Goal: Task Accomplishment & Management: Manage account settings

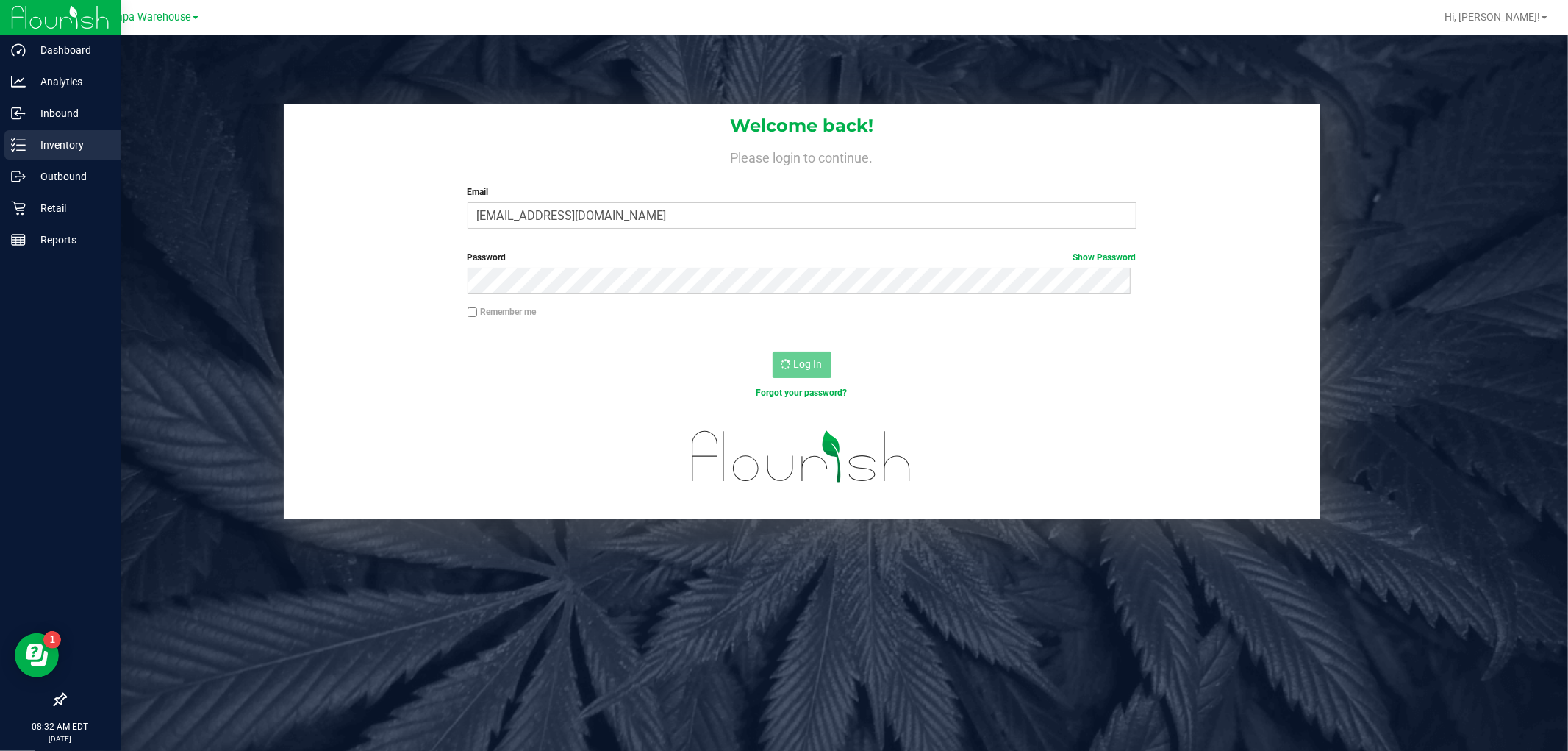
click at [52, 153] on p "Inventory" at bounding box center [70, 145] width 89 height 18
click at [60, 142] on p "Inventory" at bounding box center [70, 145] width 89 height 18
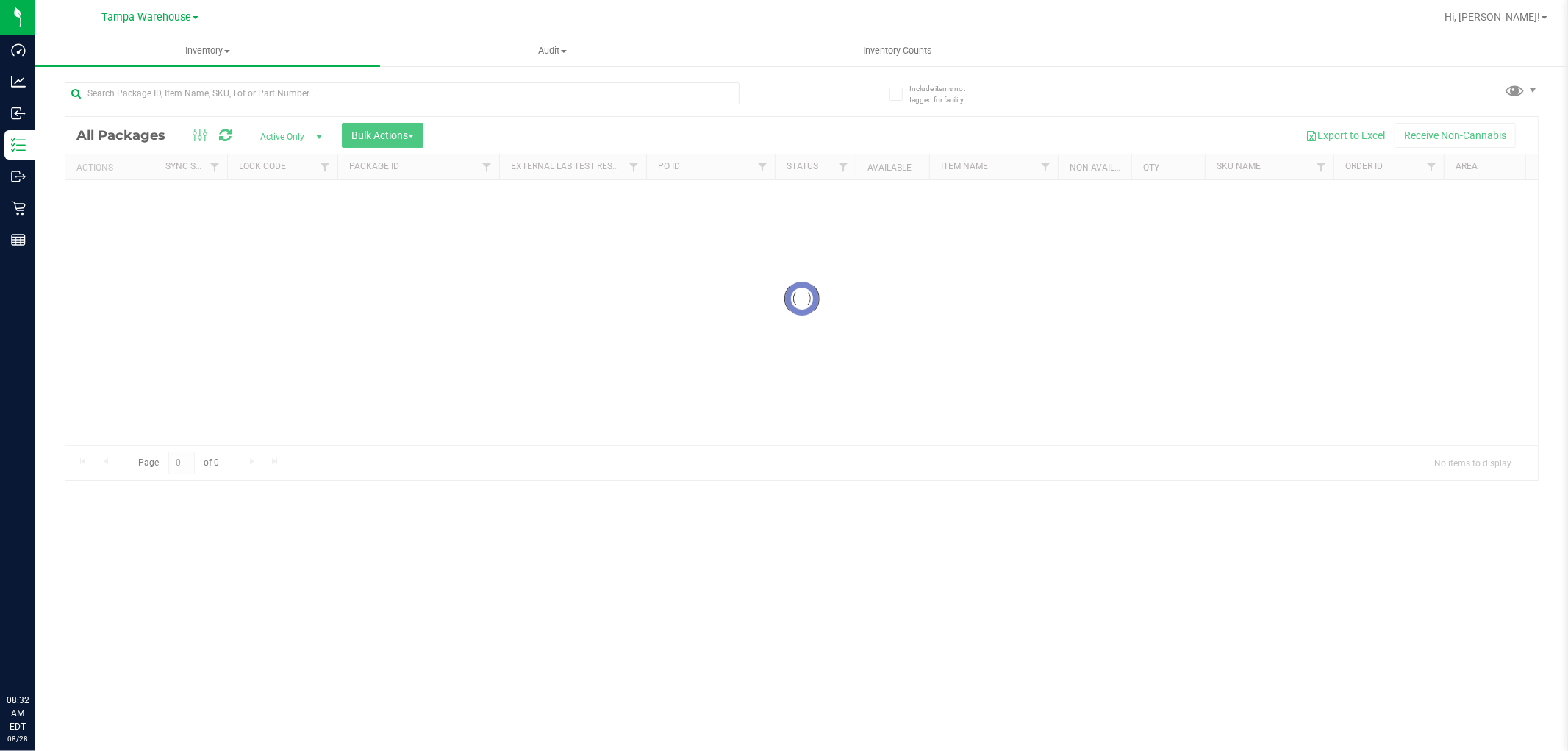
click at [394, 143] on div at bounding box center [802, 299] width 1473 height 364
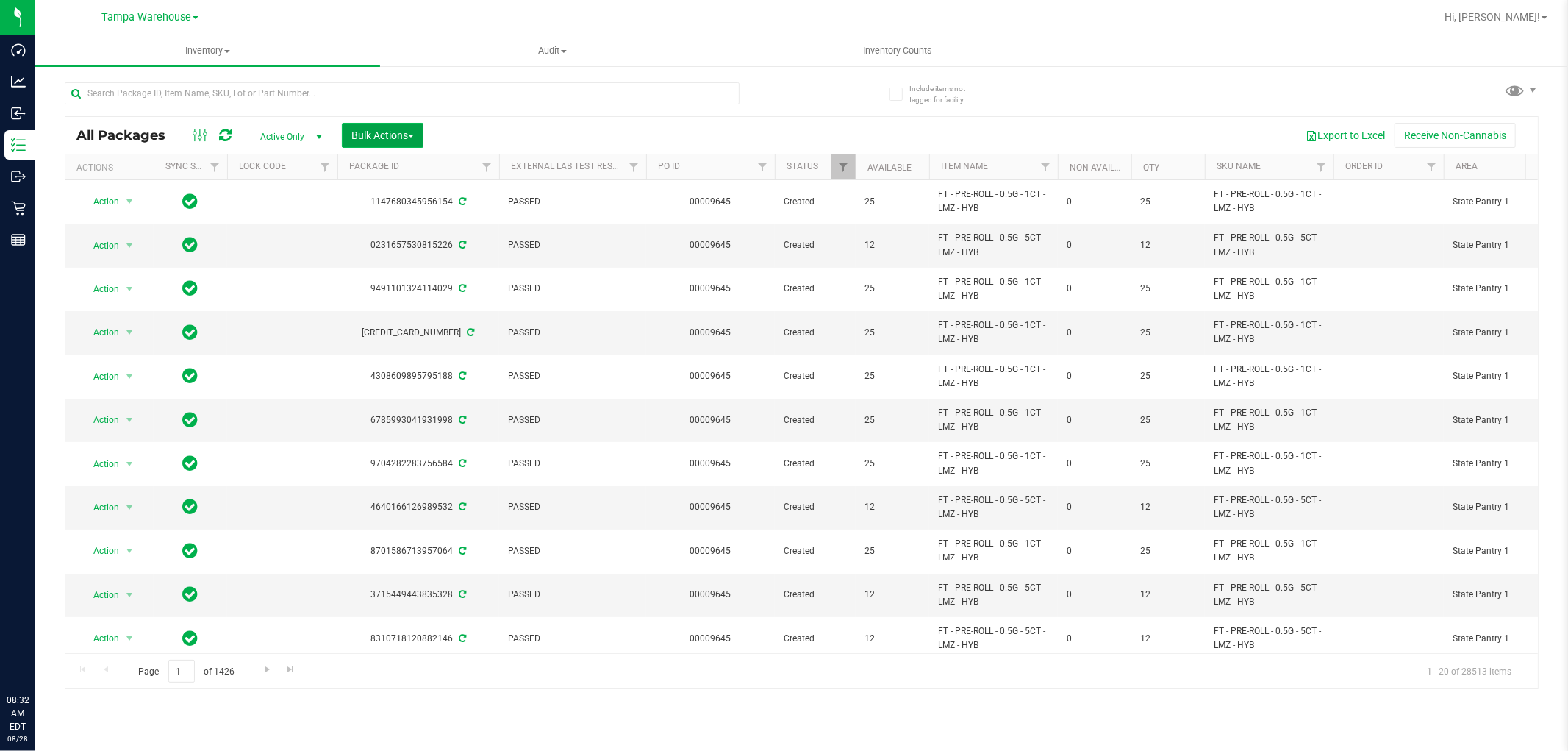
click at [389, 137] on span "Bulk Actions" at bounding box center [382, 135] width 63 height 12
click at [394, 169] on span "Add to outbound order" at bounding box center [401, 168] width 100 height 12
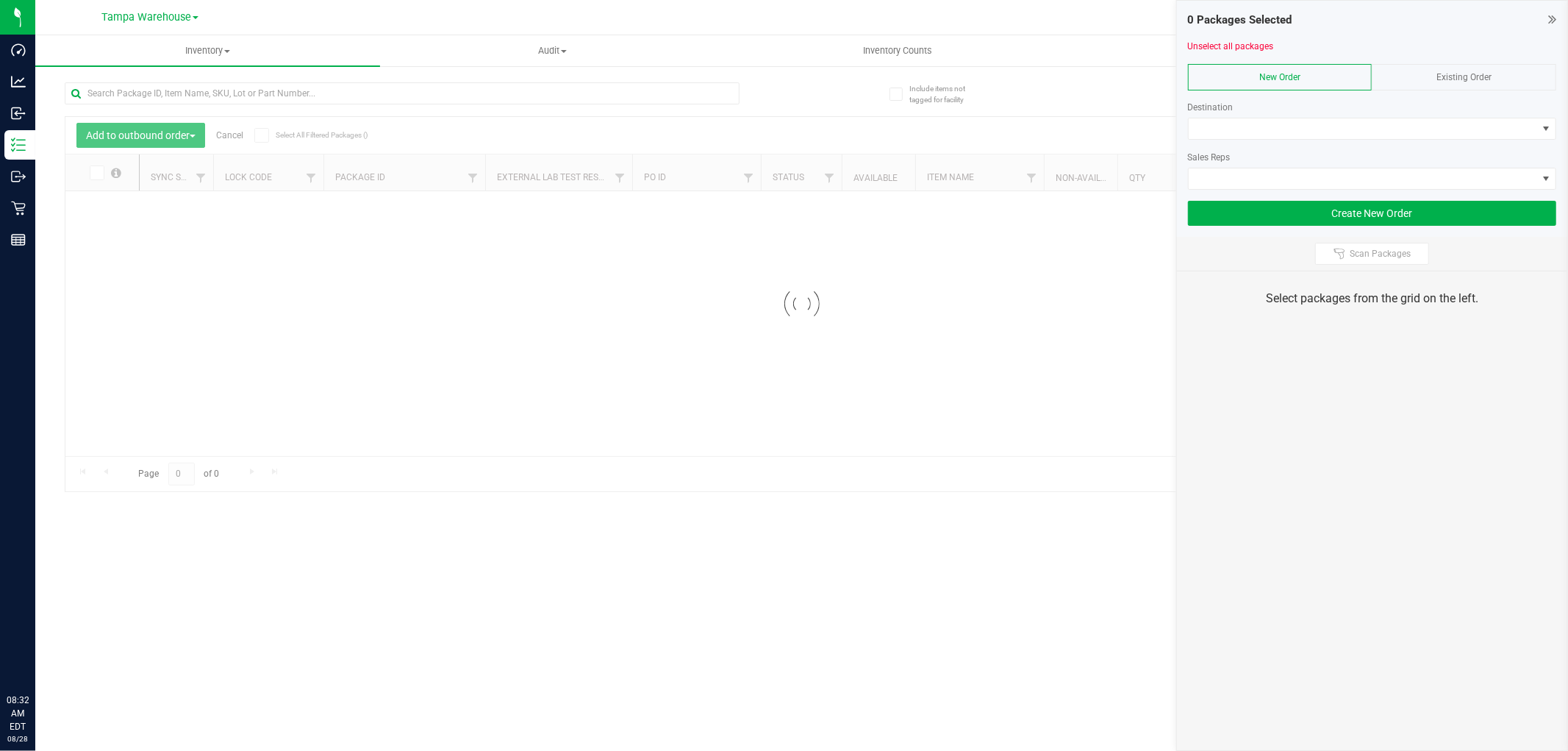
click at [1297, 141] on div at bounding box center [1372, 145] width 369 height 11
click at [1285, 122] on span at bounding box center [1362, 129] width 349 height 21
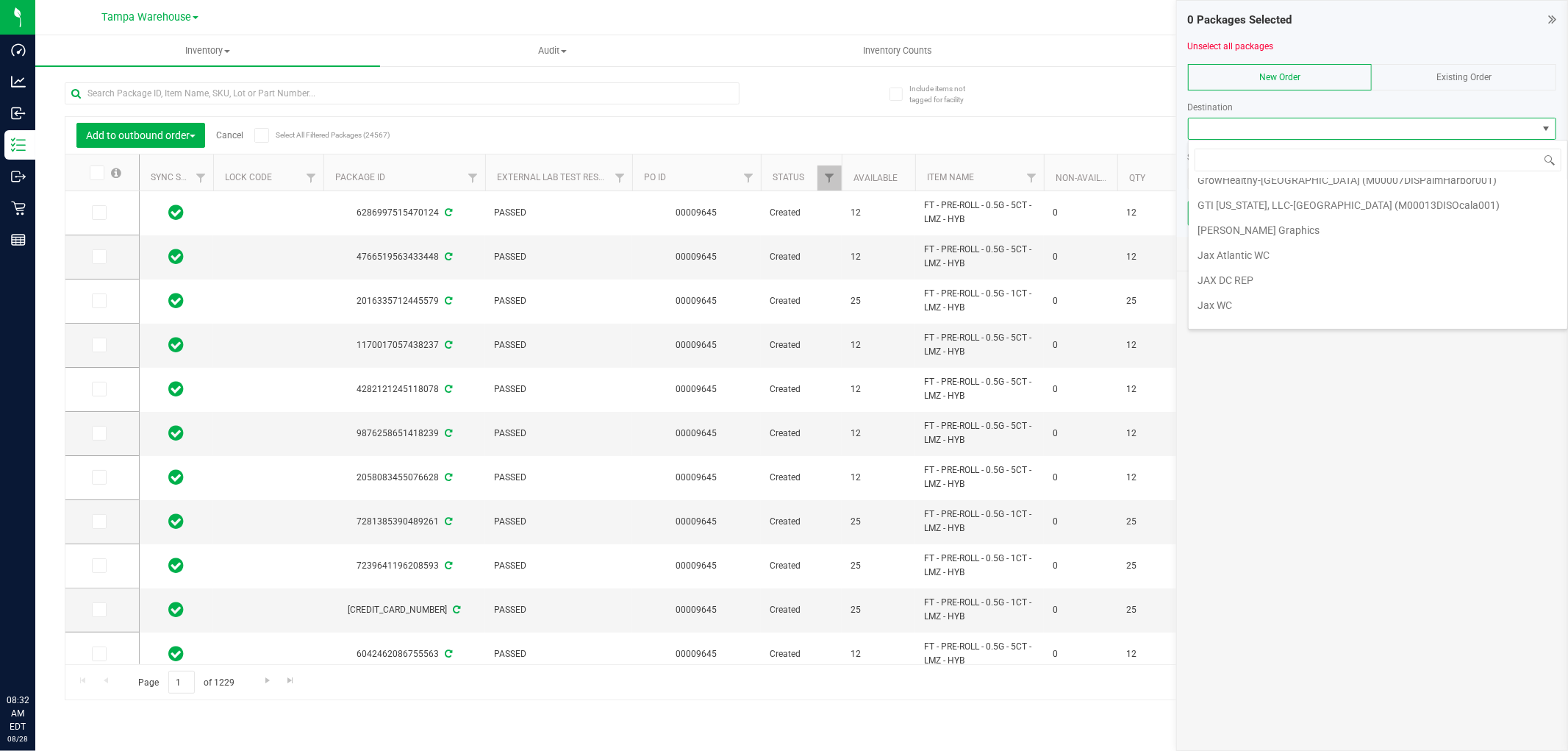
scroll to position [1389, 0]
click at [1253, 332] on li "Jax WC" at bounding box center [1377, 345] width 379 height 25
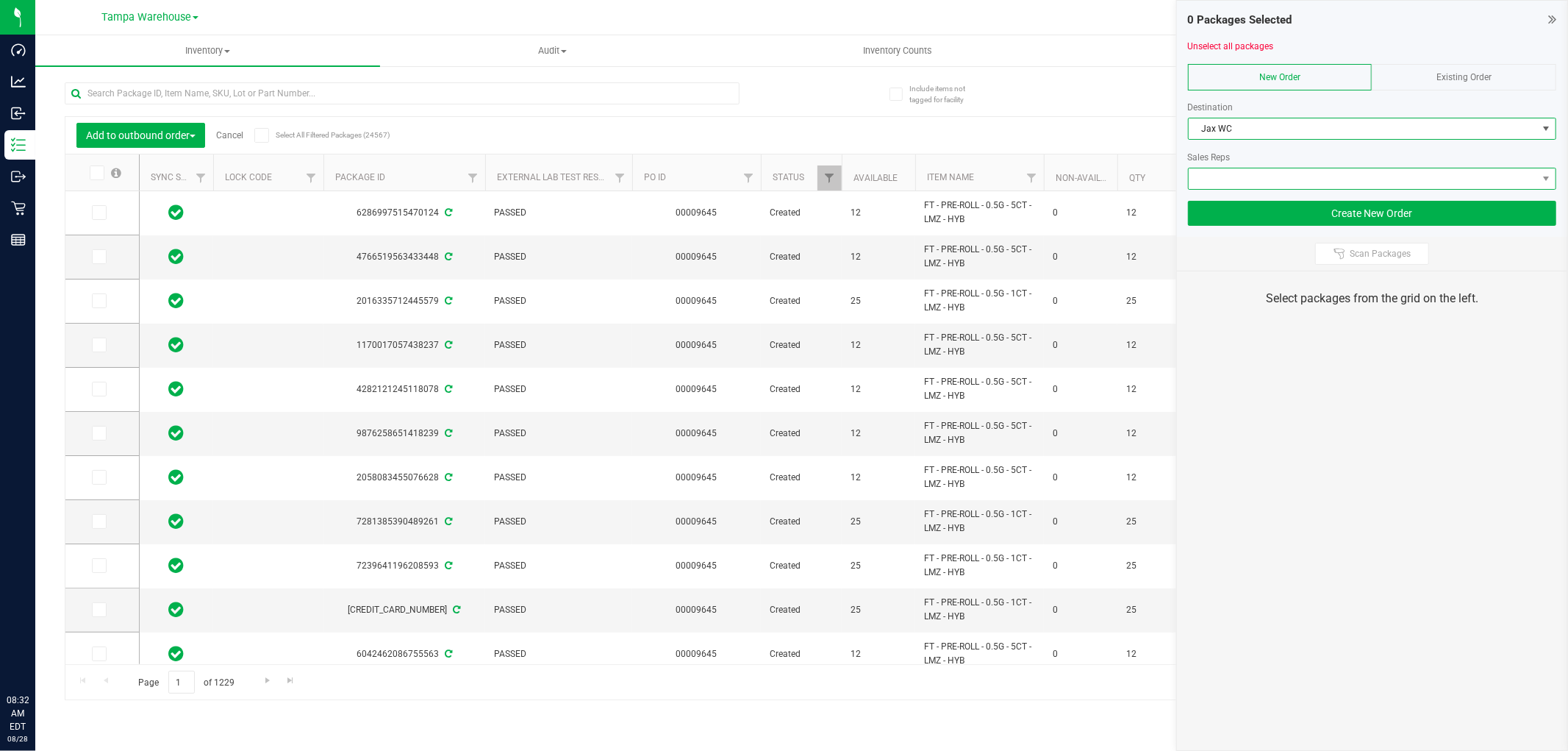
click at [1331, 179] on span at bounding box center [1362, 178] width 349 height 21
click at [1283, 172] on span at bounding box center [1362, 178] width 349 height 21
click at [1545, 173] on span at bounding box center [1546, 179] width 12 height 12
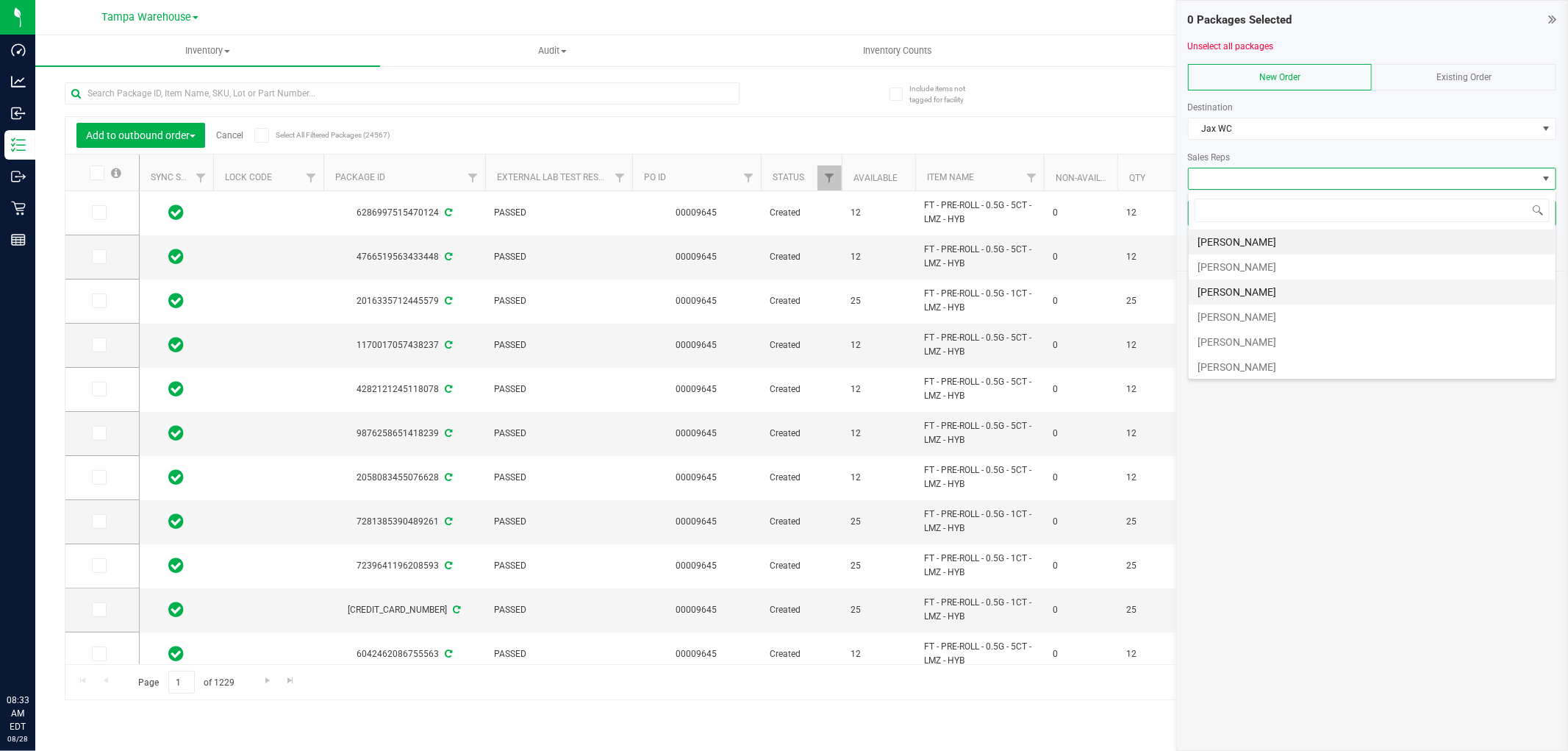
scroll to position [381, 0]
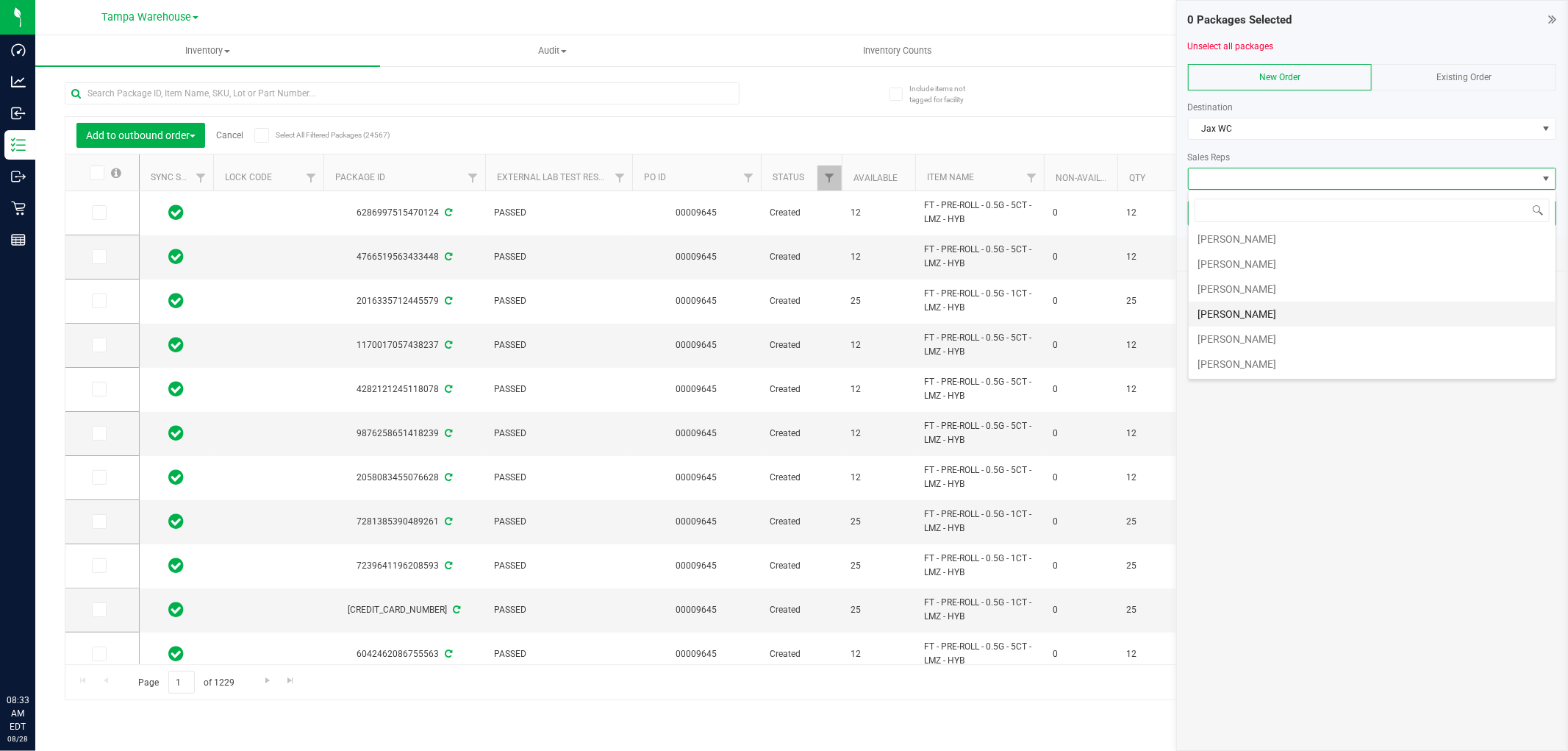
click at [1272, 303] on li "Christopher Soriano" at bounding box center [1372, 314] width 367 height 25
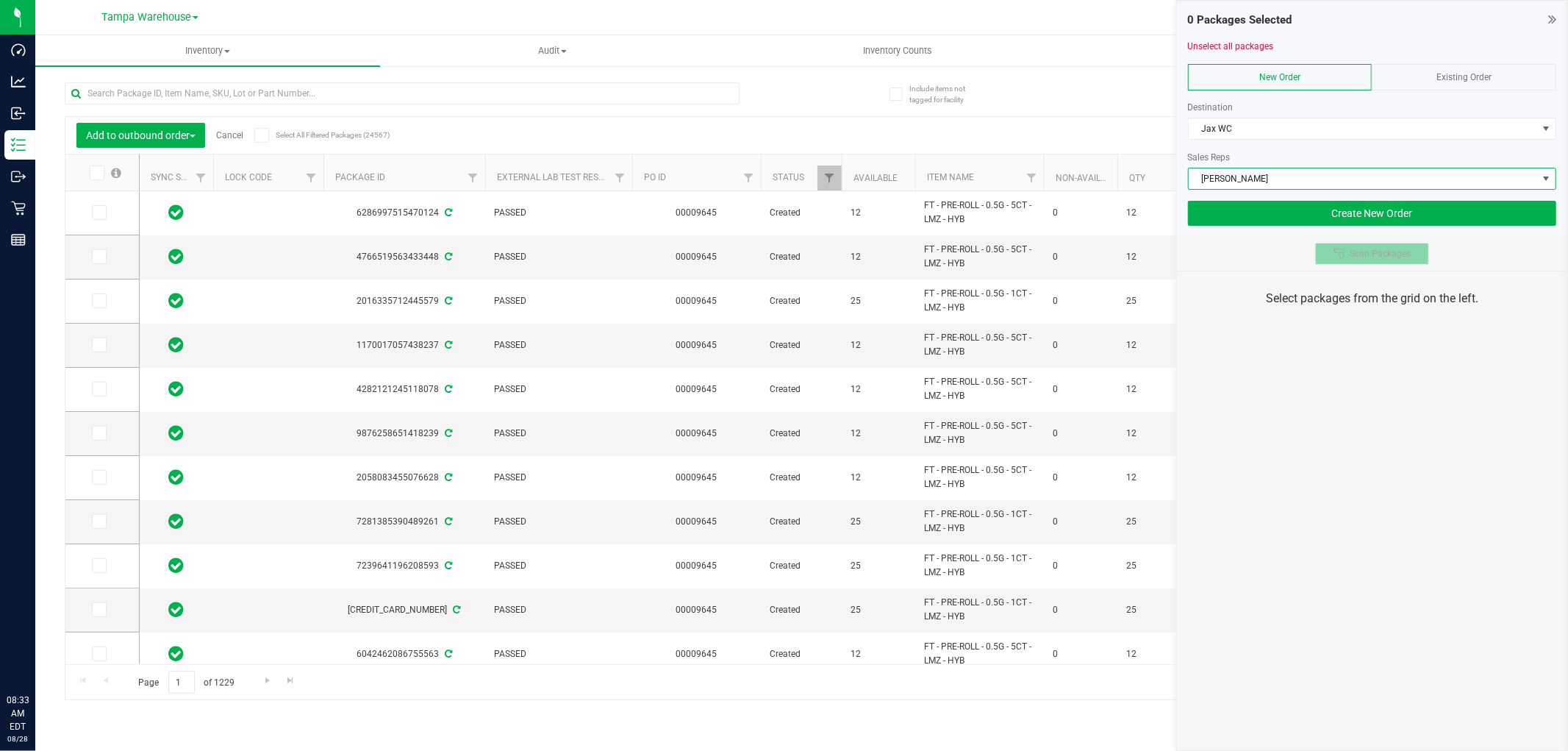
click at [1375, 263] on button "Scan Packages" at bounding box center [1372, 253] width 114 height 22
click at [1381, 251] on span "Scan Packages" at bounding box center [1380, 253] width 61 height 12
click at [1367, 258] on span "Scan Packages" at bounding box center [1380, 253] width 61 height 12
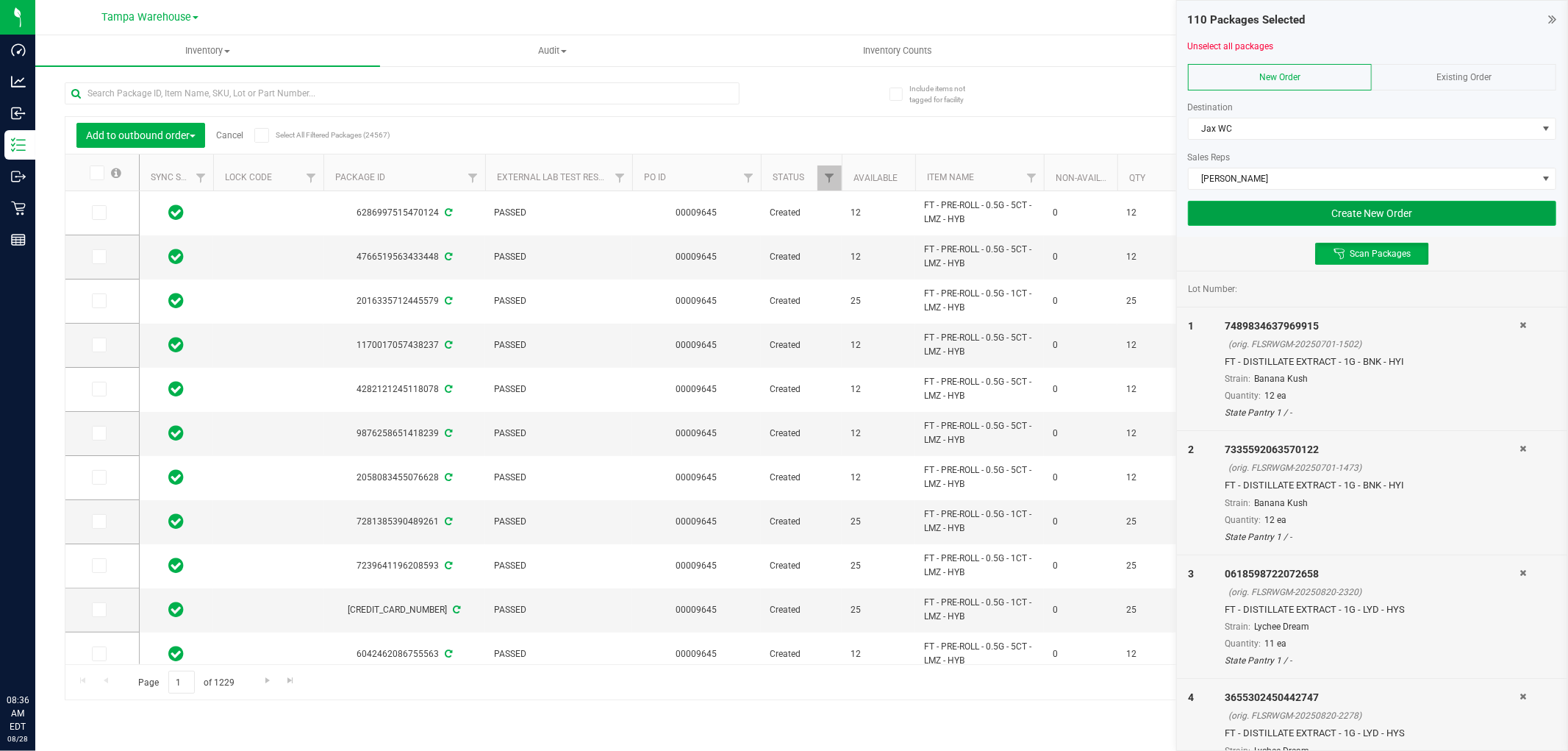
click at [1459, 217] on button "Create New Order" at bounding box center [1372, 213] width 369 height 25
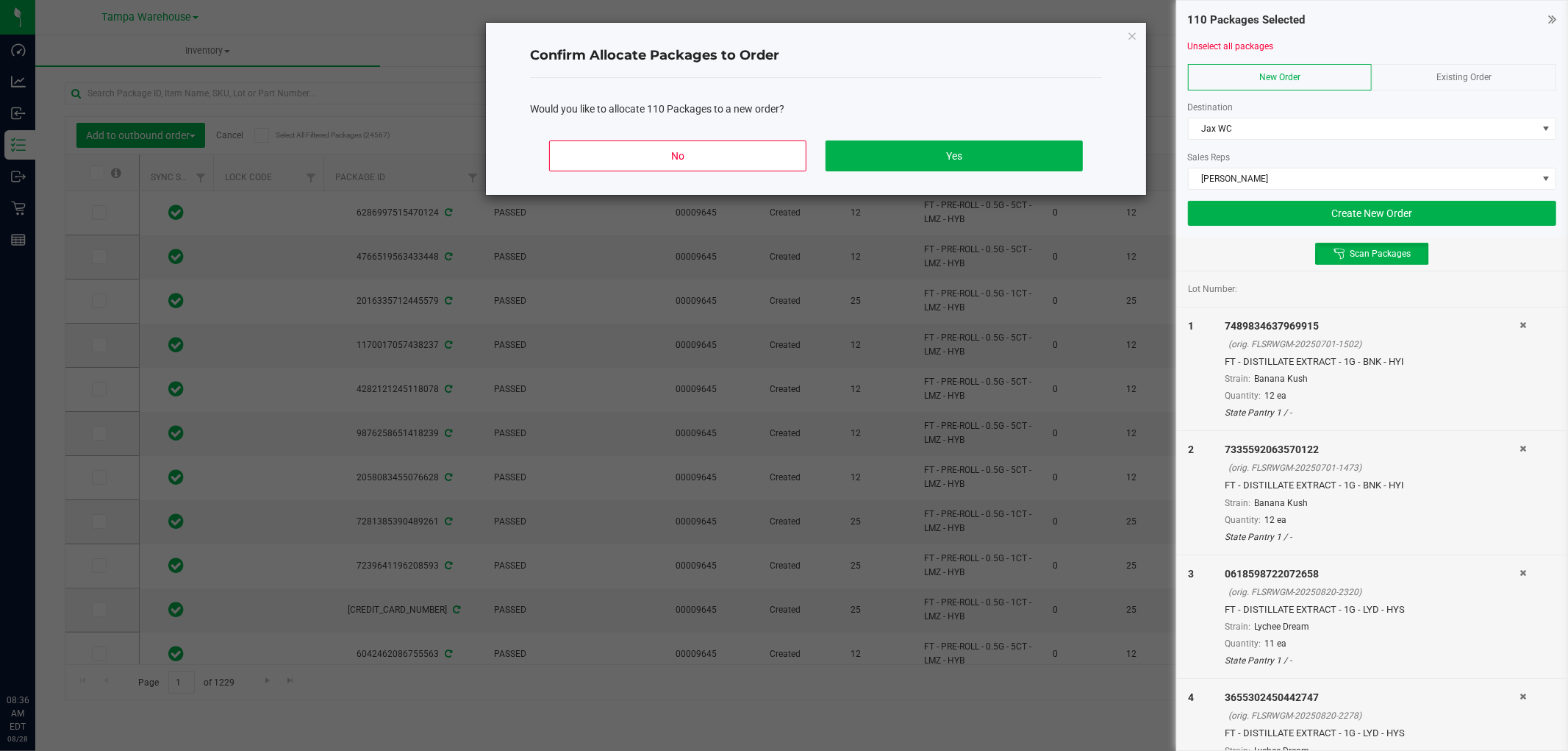
click at [946, 135] on div "No Yes" at bounding box center [816, 161] width 572 height 66
click at [955, 151] on button "Yes" at bounding box center [955, 156] width 257 height 31
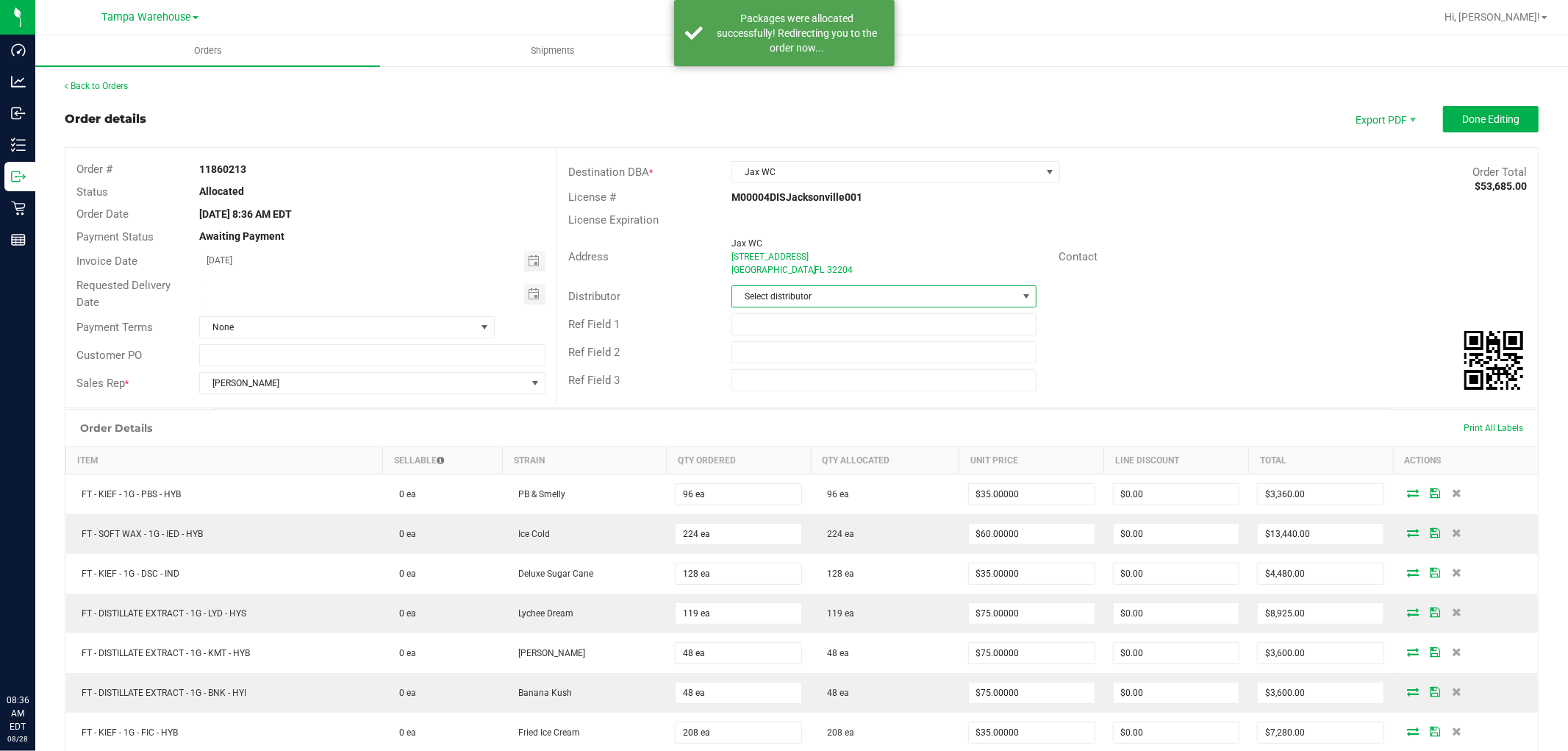
click at [906, 291] on span "Select distributor" at bounding box center [874, 296] width 285 height 21
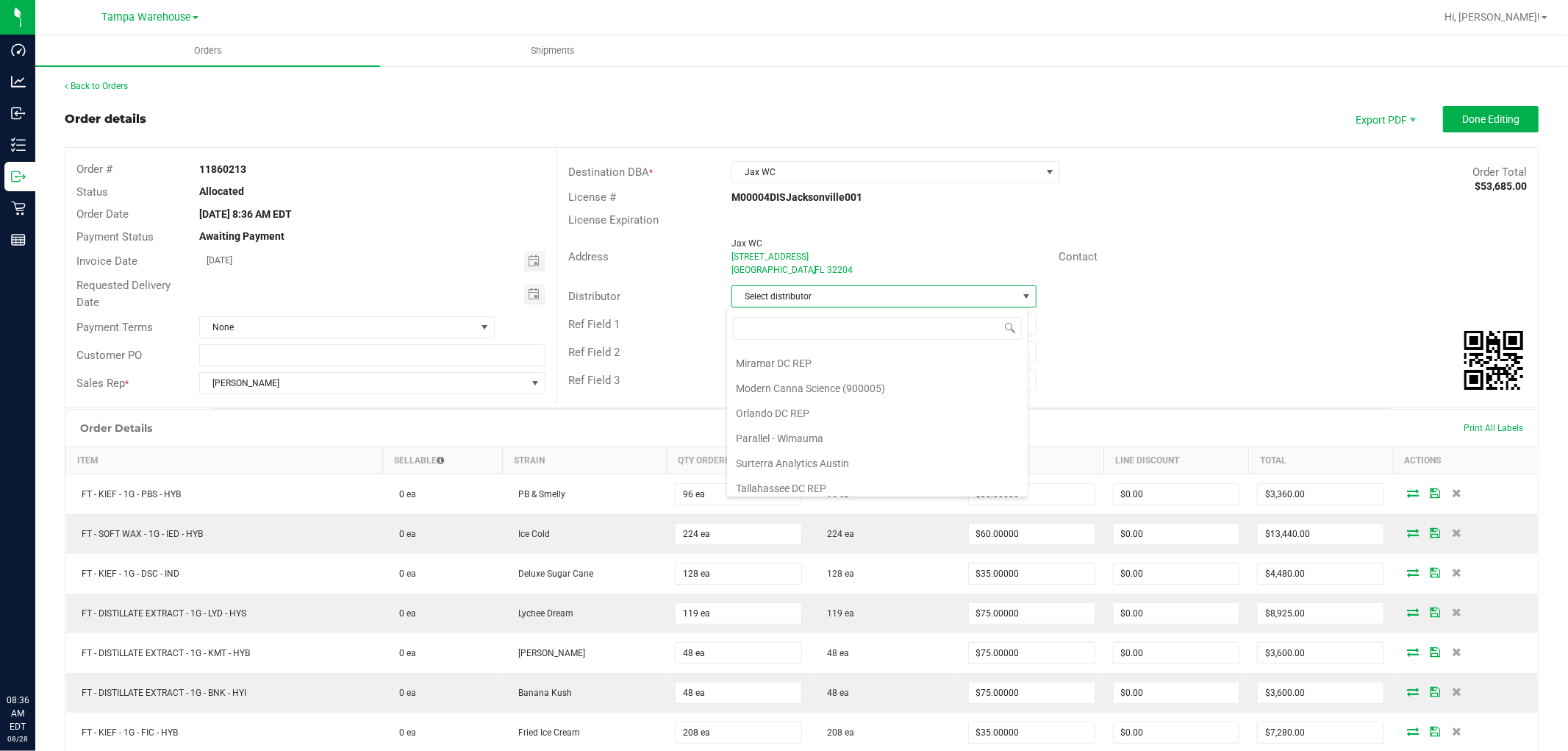
scroll to position [708, 0]
click at [828, 400] on li "Tampa Warehouse" at bounding box center [878, 406] width 301 height 25
click at [537, 287] on span "Toggle calendar" at bounding box center [535, 294] width 22 height 21
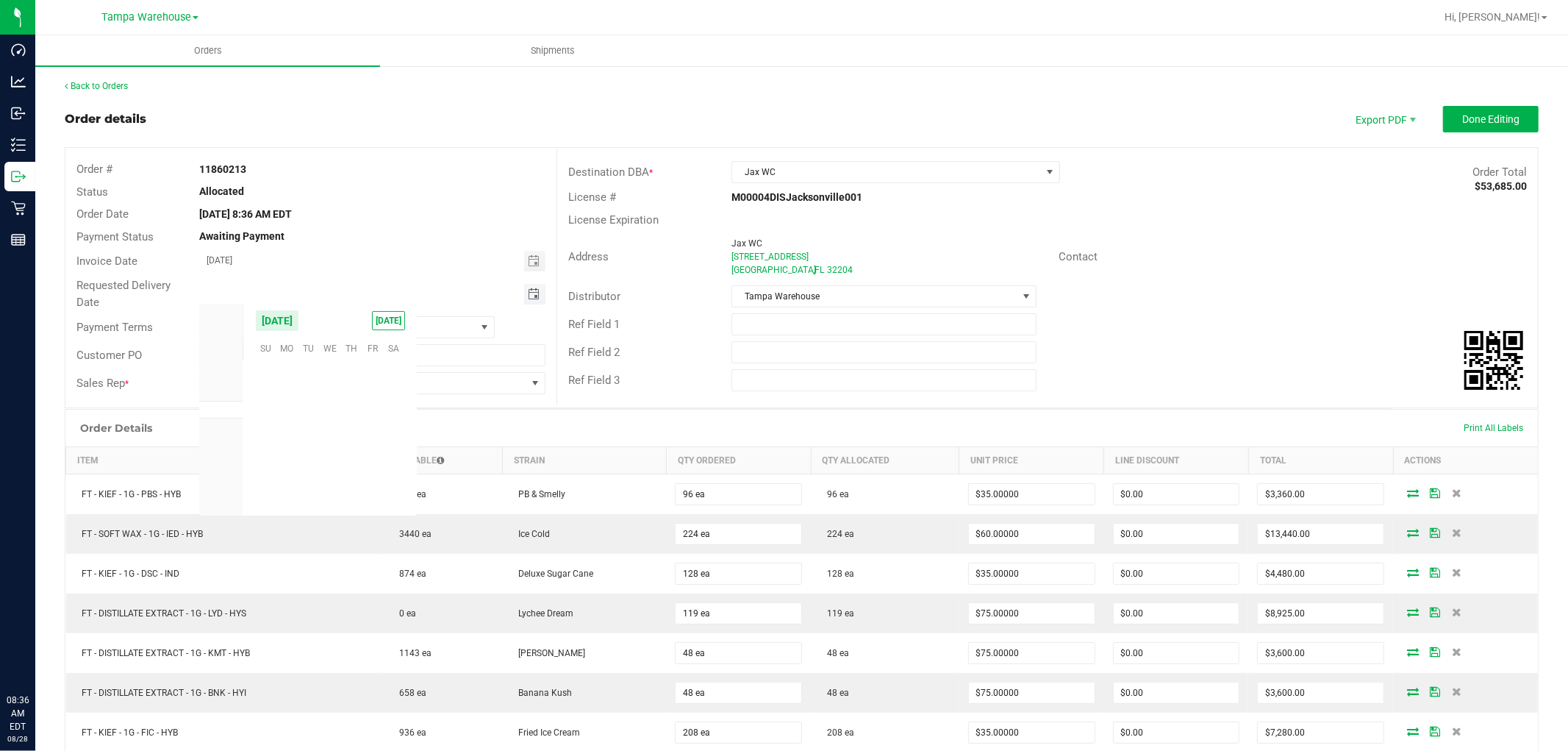
scroll to position [238410, 0]
click at [368, 461] on span "29" at bounding box center [373, 460] width 22 height 23
type input "08/29/2025"
click at [394, 384] on span "Christopher Soriano" at bounding box center [363, 383] width 327 height 21
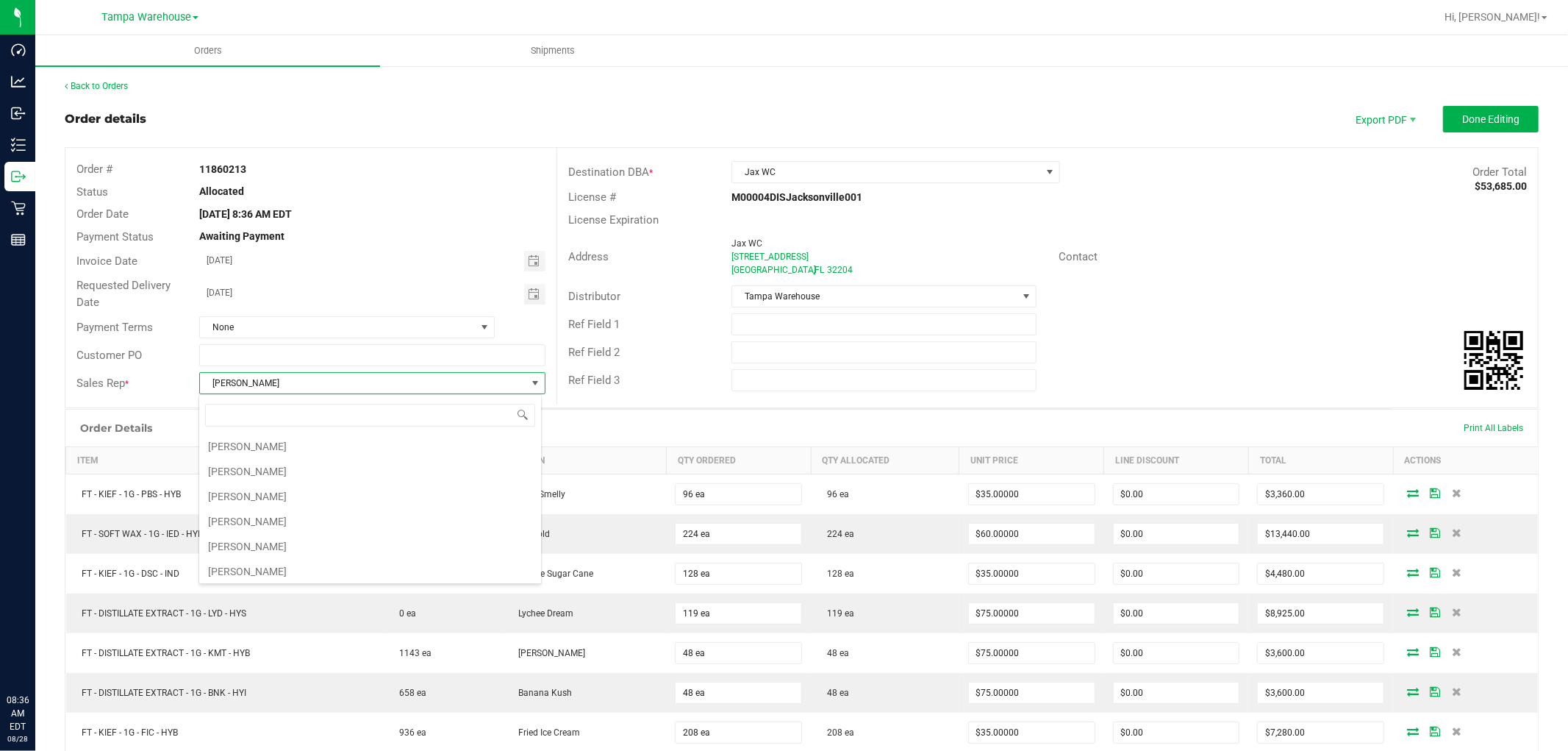
scroll to position [22, 343]
click at [394, 384] on span "Christopher Soriano" at bounding box center [363, 383] width 327 height 21
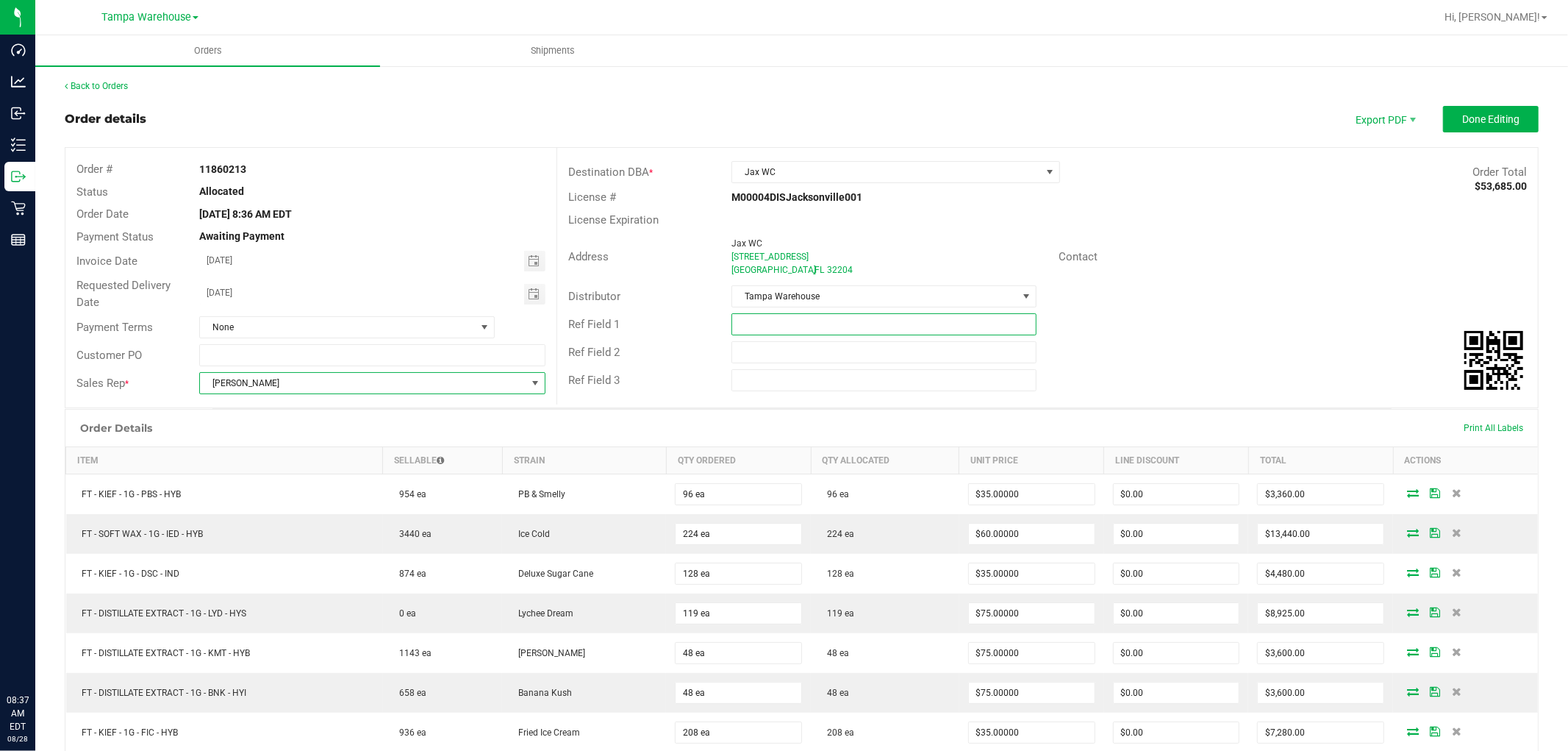
click at [840, 329] on input "text" at bounding box center [883, 324] width 305 height 22
type input "j"
type input "JAX PG 1"
type input "CANNABIS"
click at [1488, 120] on span "Done Editing" at bounding box center [1490, 119] width 58 height 12
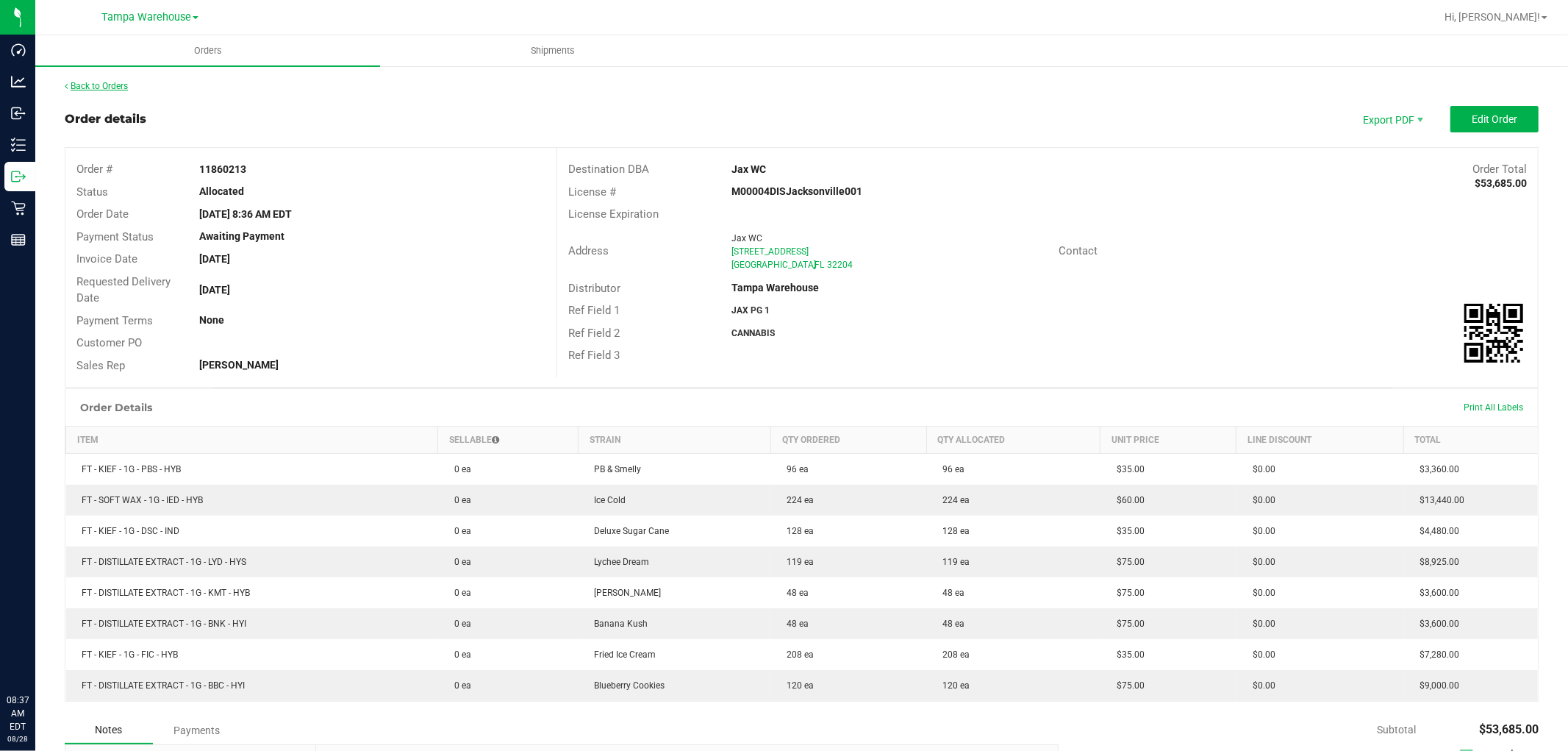
click at [107, 89] on link "Back to Orders" at bounding box center [96, 86] width 64 height 10
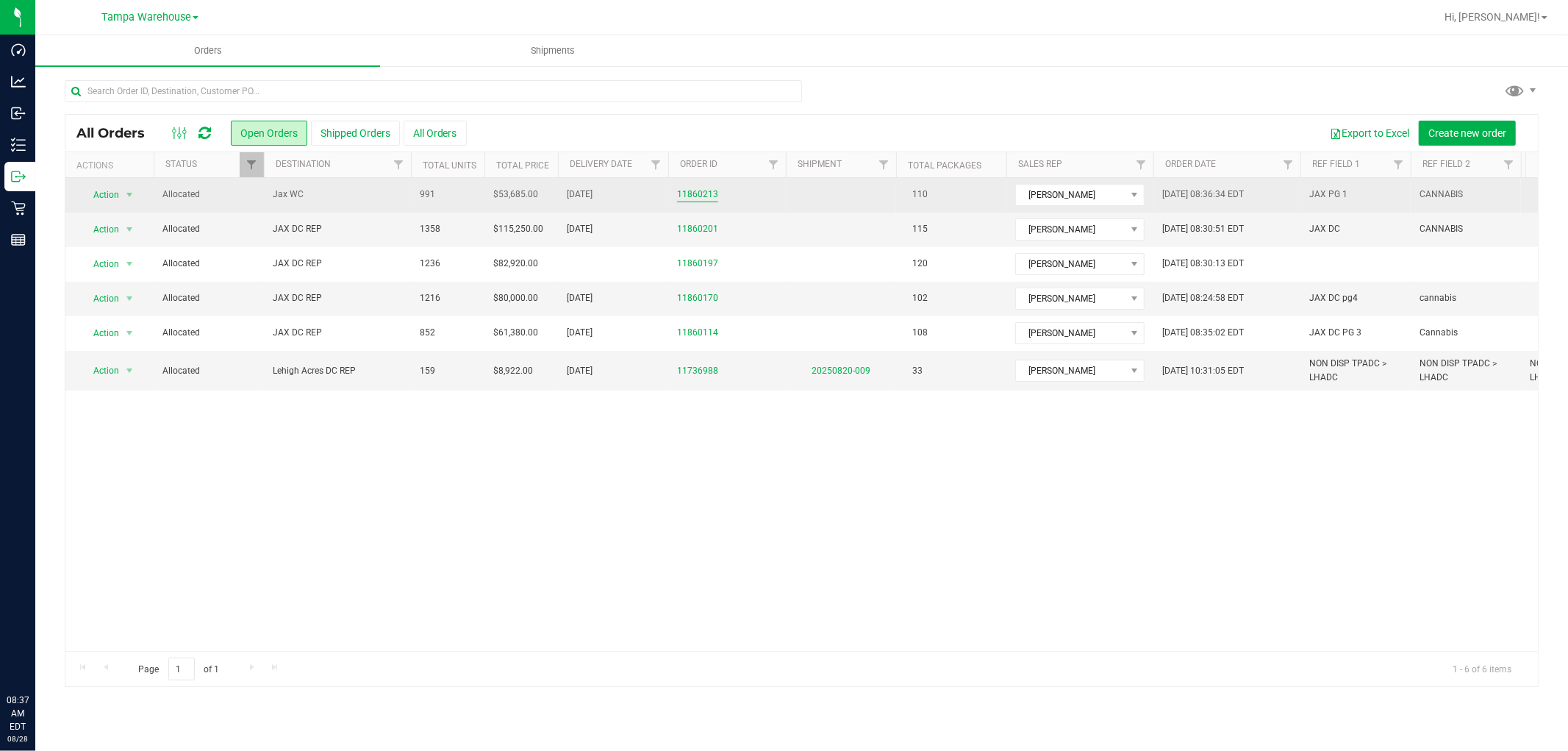
click at [709, 192] on link "11860213" at bounding box center [697, 194] width 41 height 14
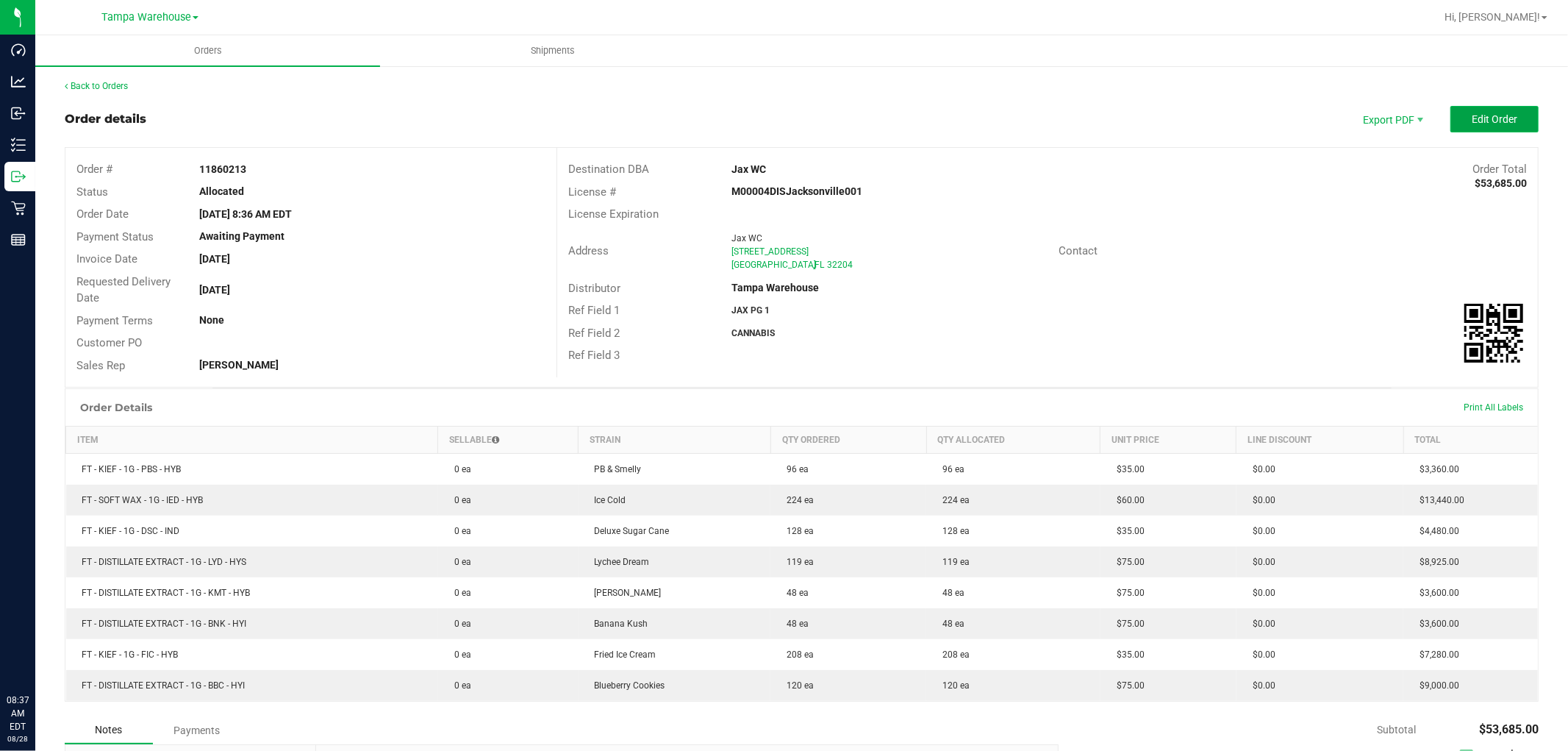
click at [1450, 124] on button "Edit Order" at bounding box center [1494, 120] width 89 height 27
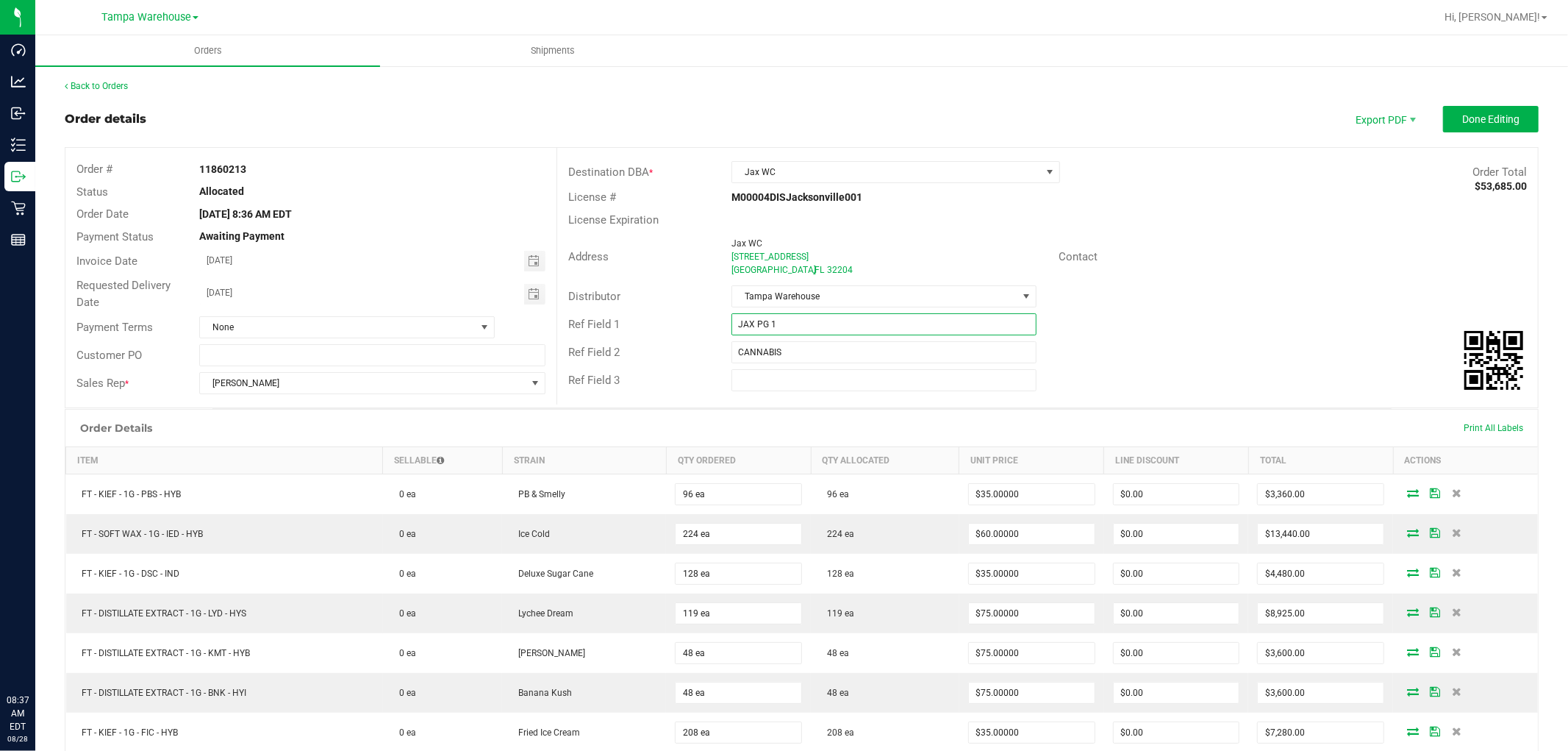
click at [748, 326] on input "JAX PG 1" at bounding box center [883, 324] width 305 height 22
click at [774, 320] on input "JAX DC PG 1" at bounding box center [883, 324] width 305 height 22
type input "JAX DC PG. 1"
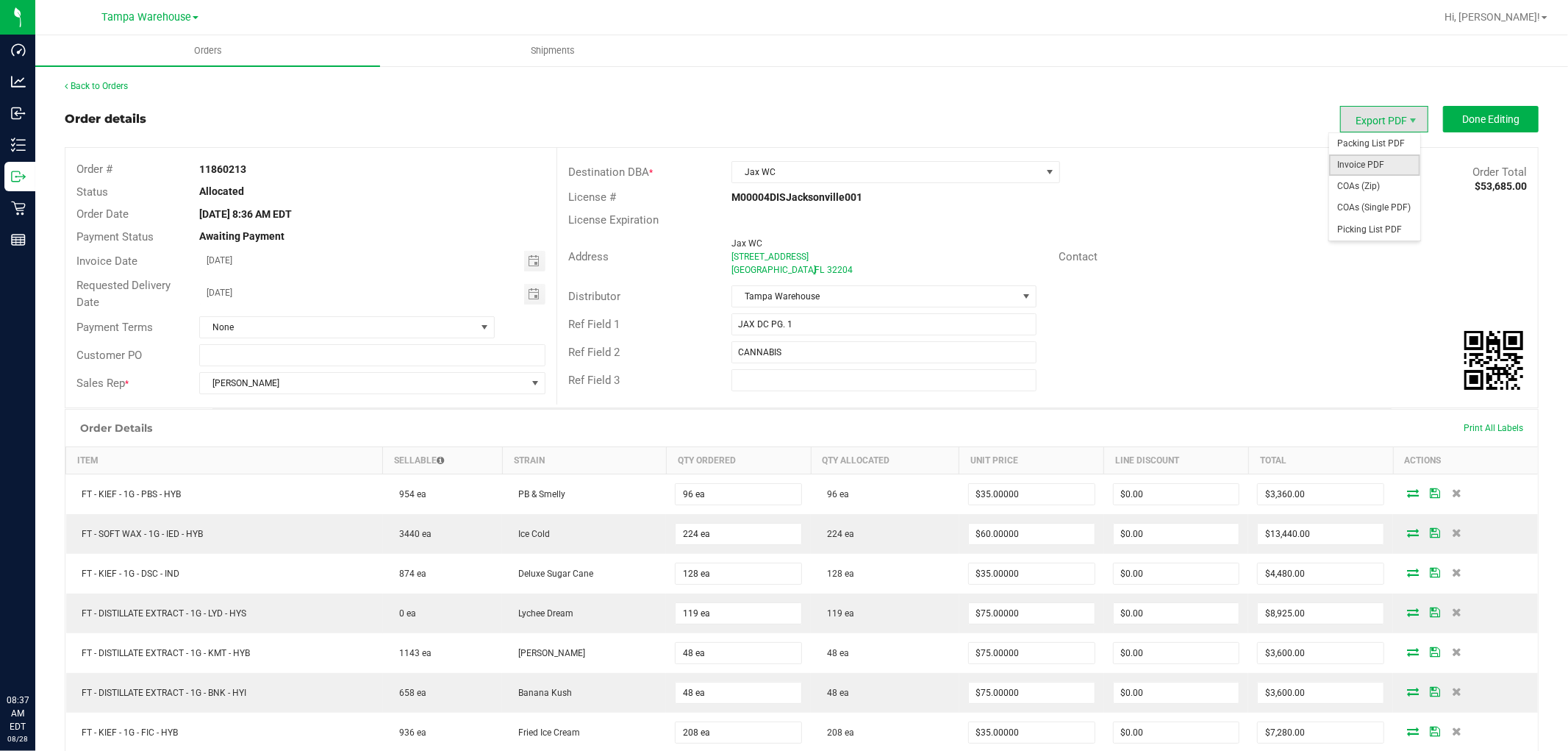
click at [1371, 162] on span "Invoice PDF" at bounding box center [1374, 166] width 91 height 22
click at [1382, 150] on span "Packing List PDF" at bounding box center [1374, 144] width 91 height 22
click at [96, 87] on link "Back to Orders" at bounding box center [96, 86] width 64 height 10
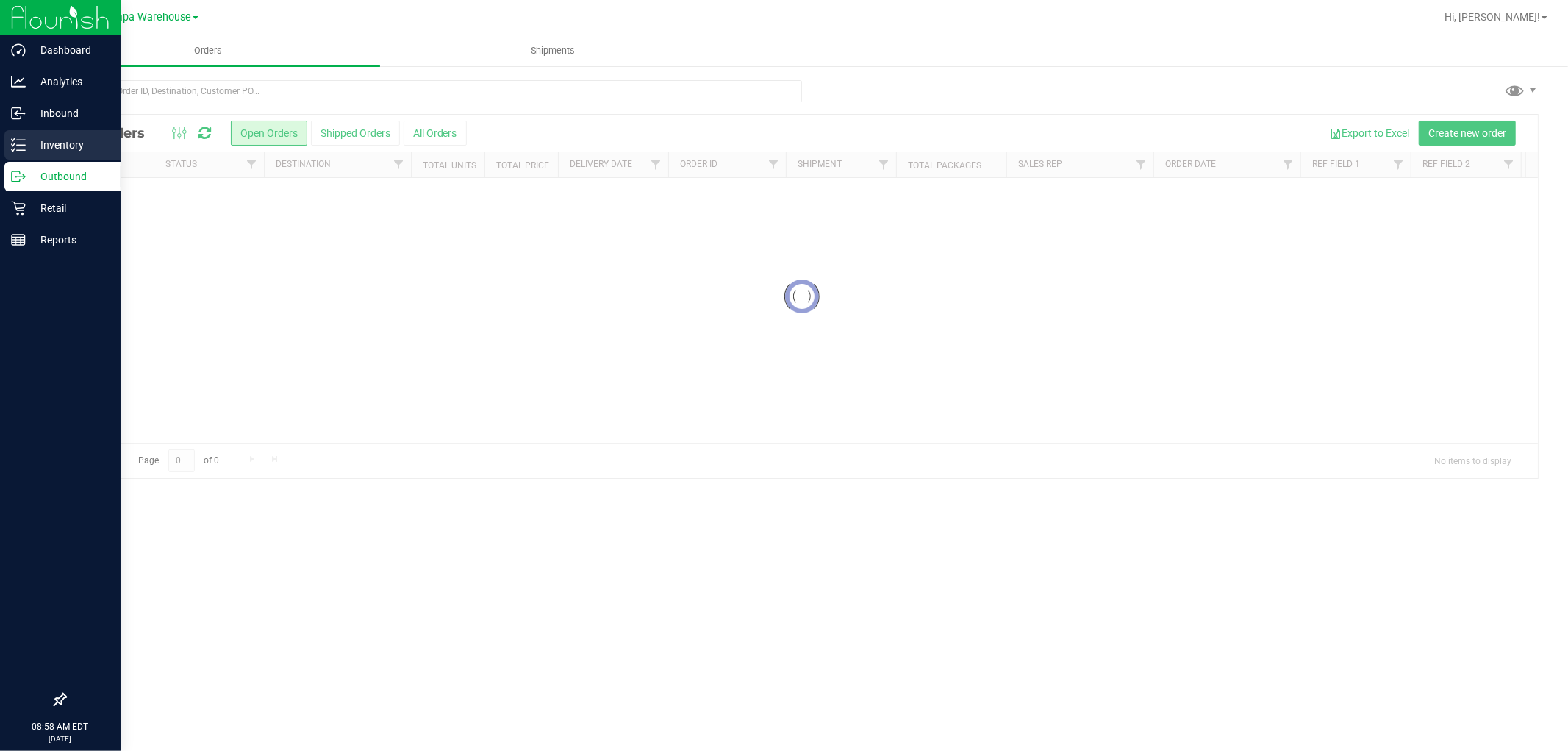
click at [57, 141] on p "Inventory" at bounding box center [70, 145] width 89 height 18
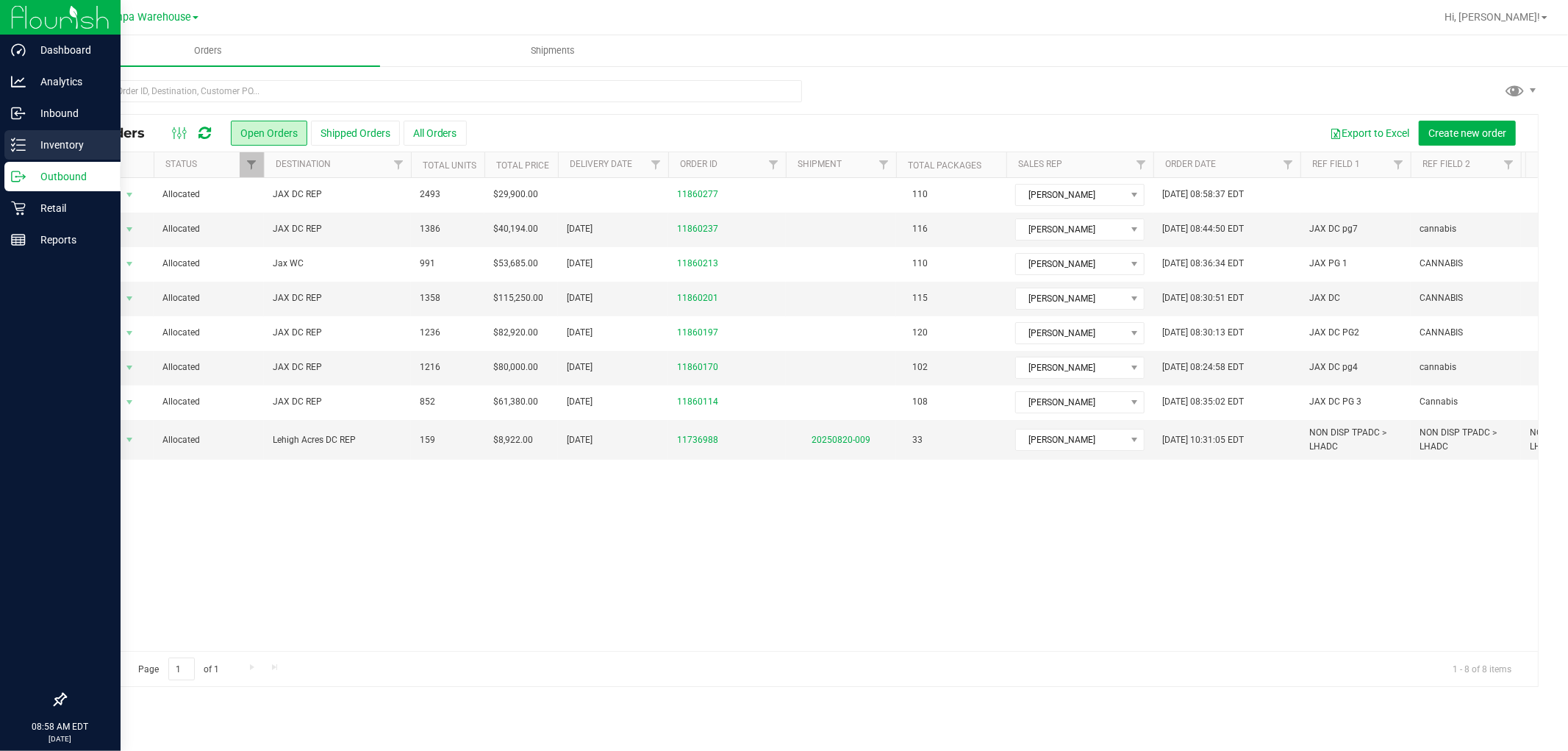
click at [60, 150] on p "Inventory" at bounding box center [70, 145] width 89 height 18
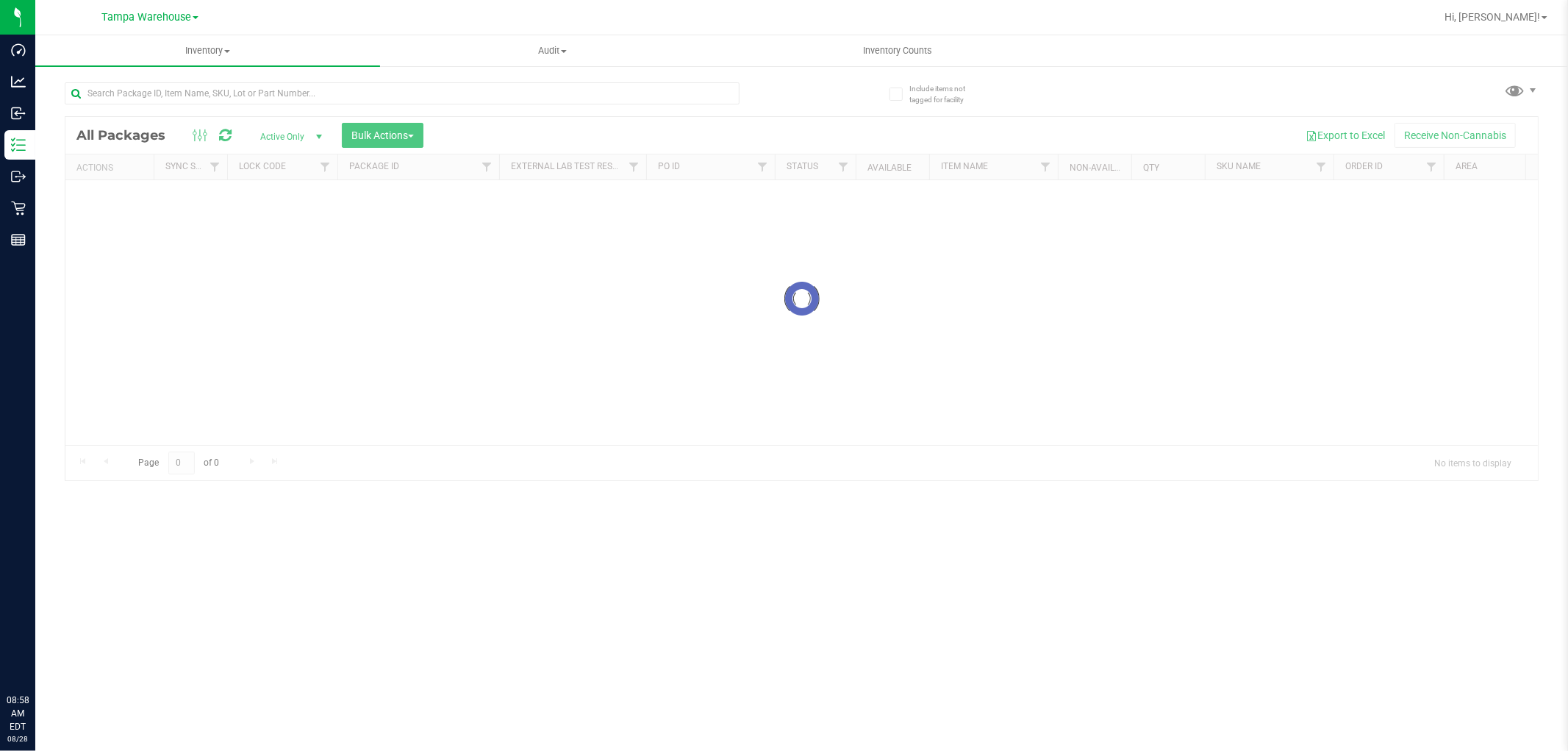
click at [382, 129] on div at bounding box center [802, 299] width 1473 height 364
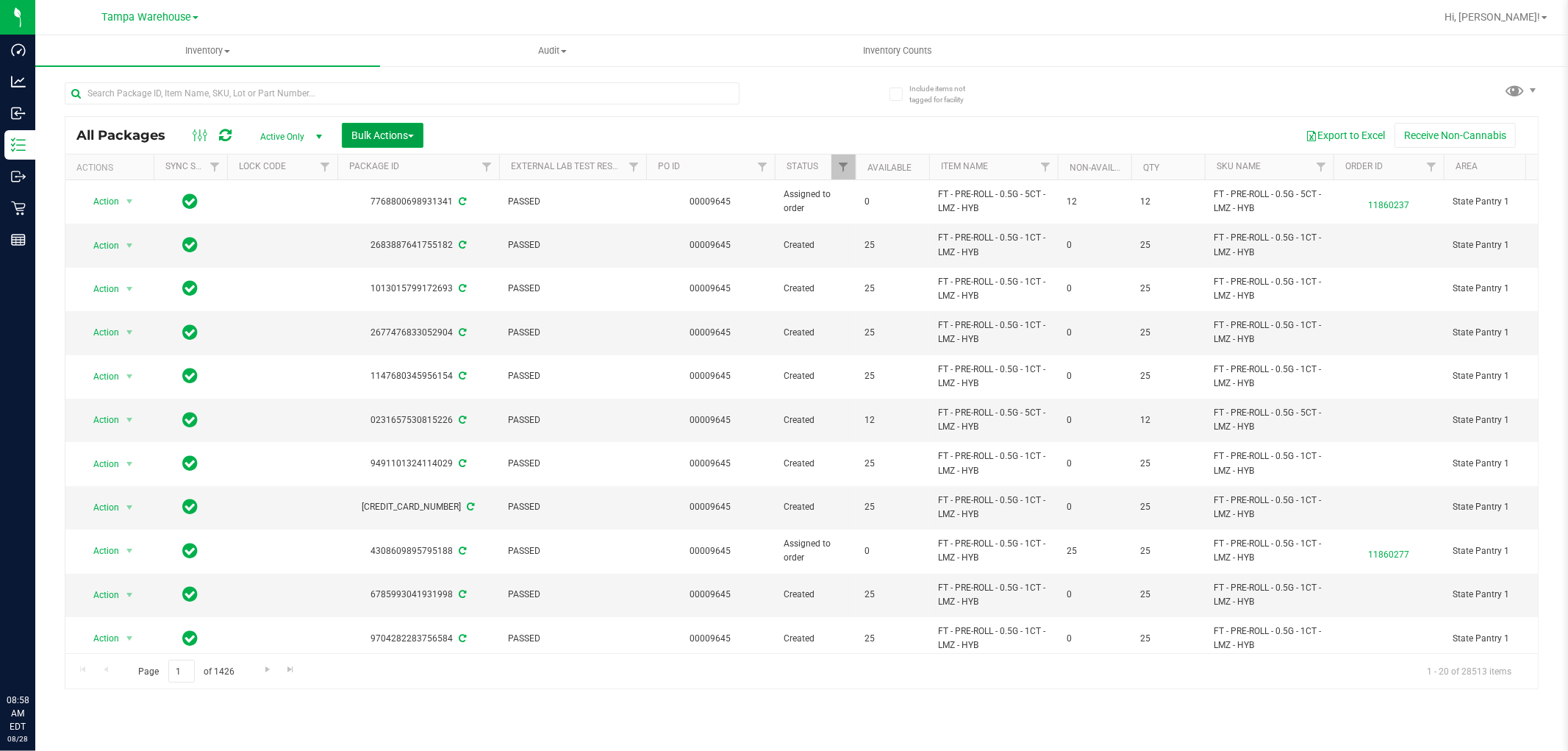
click at [400, 137] on span "Bulk Actions" at bounding box center [382, 135] width 63 height 12
click at [359, 166] on span "Add to outbound order" at bounding box center [401, 168] width 100 height 12
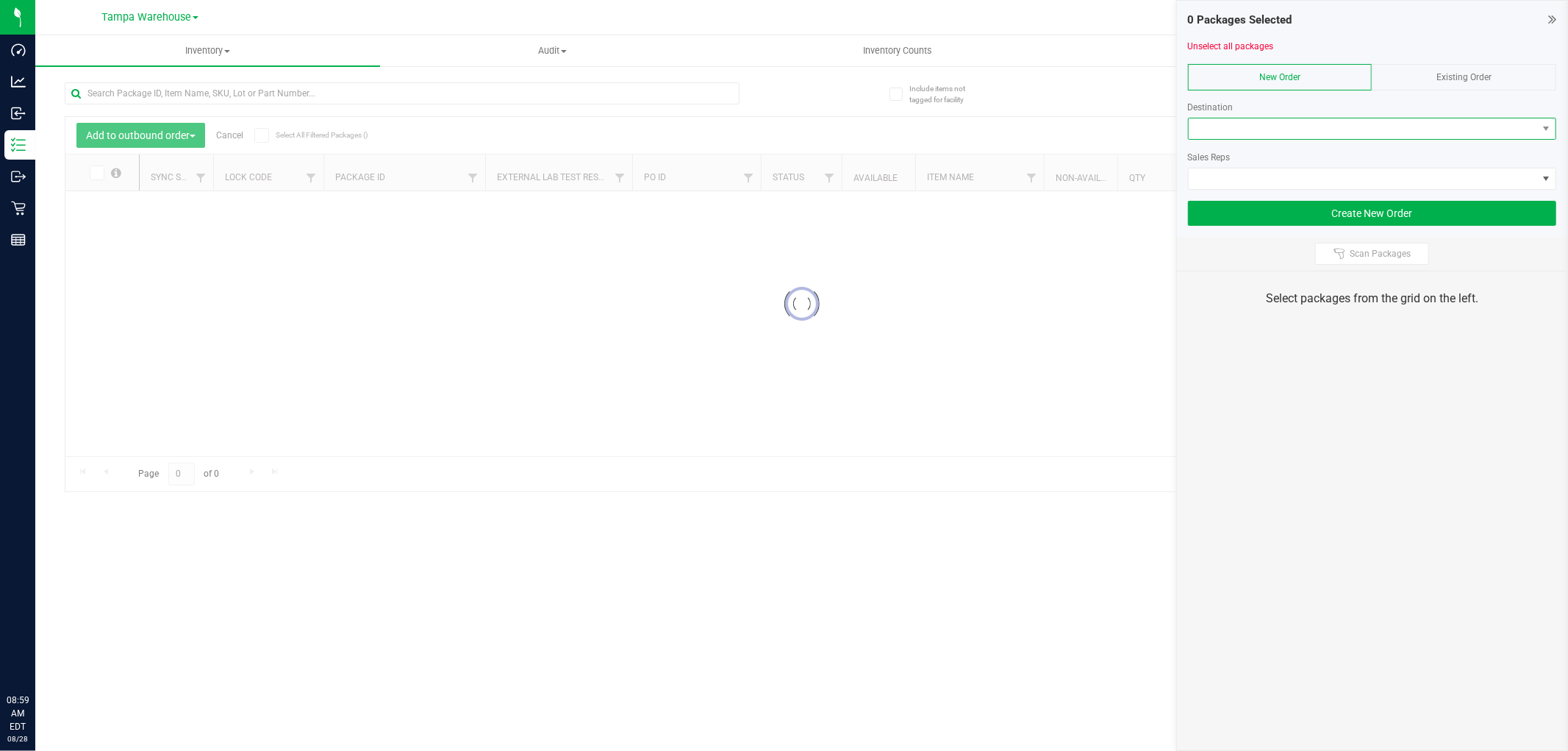
click at [1260, 126] on span at bounding box center [1362, 129] width 349 height 21
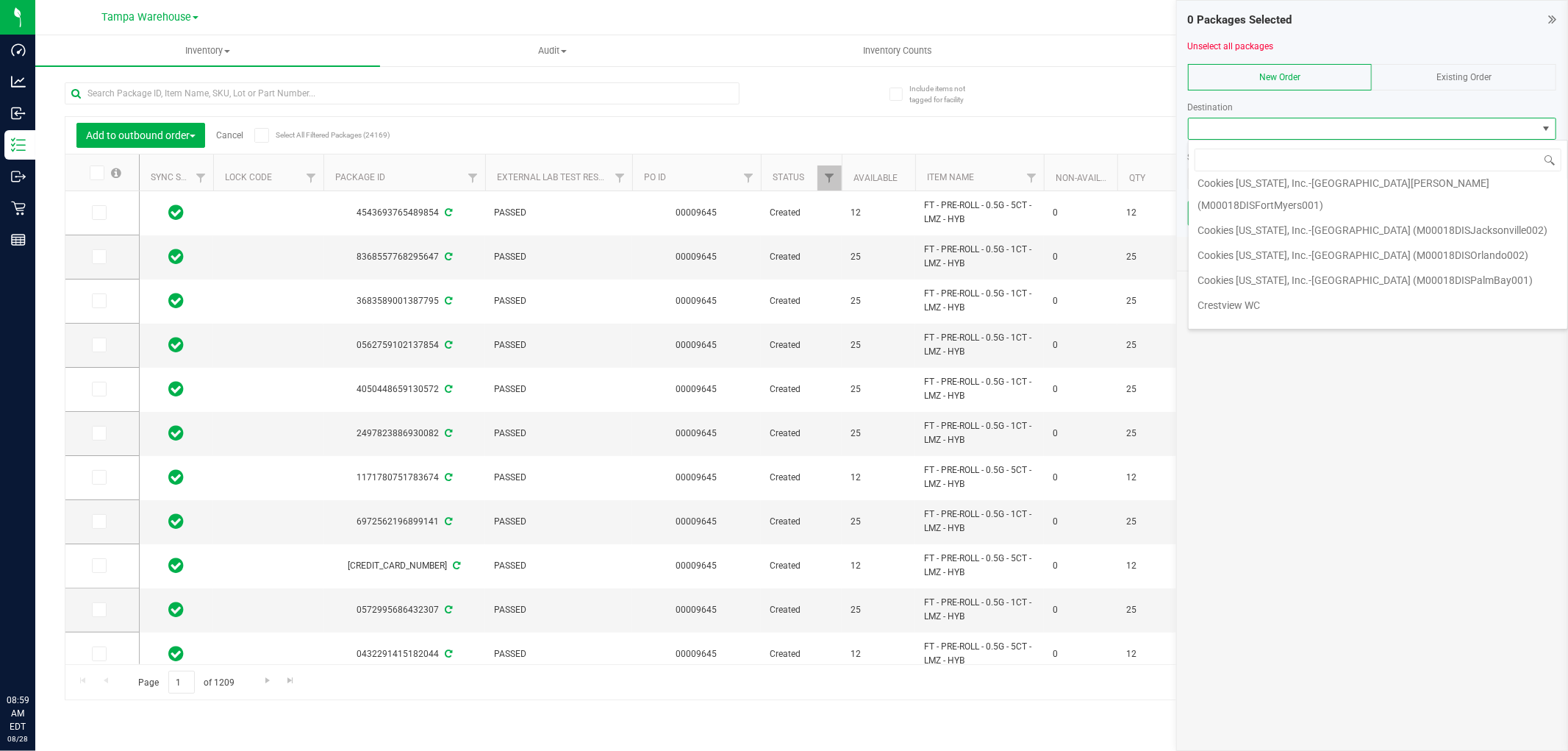
scroll to position [163, 0]
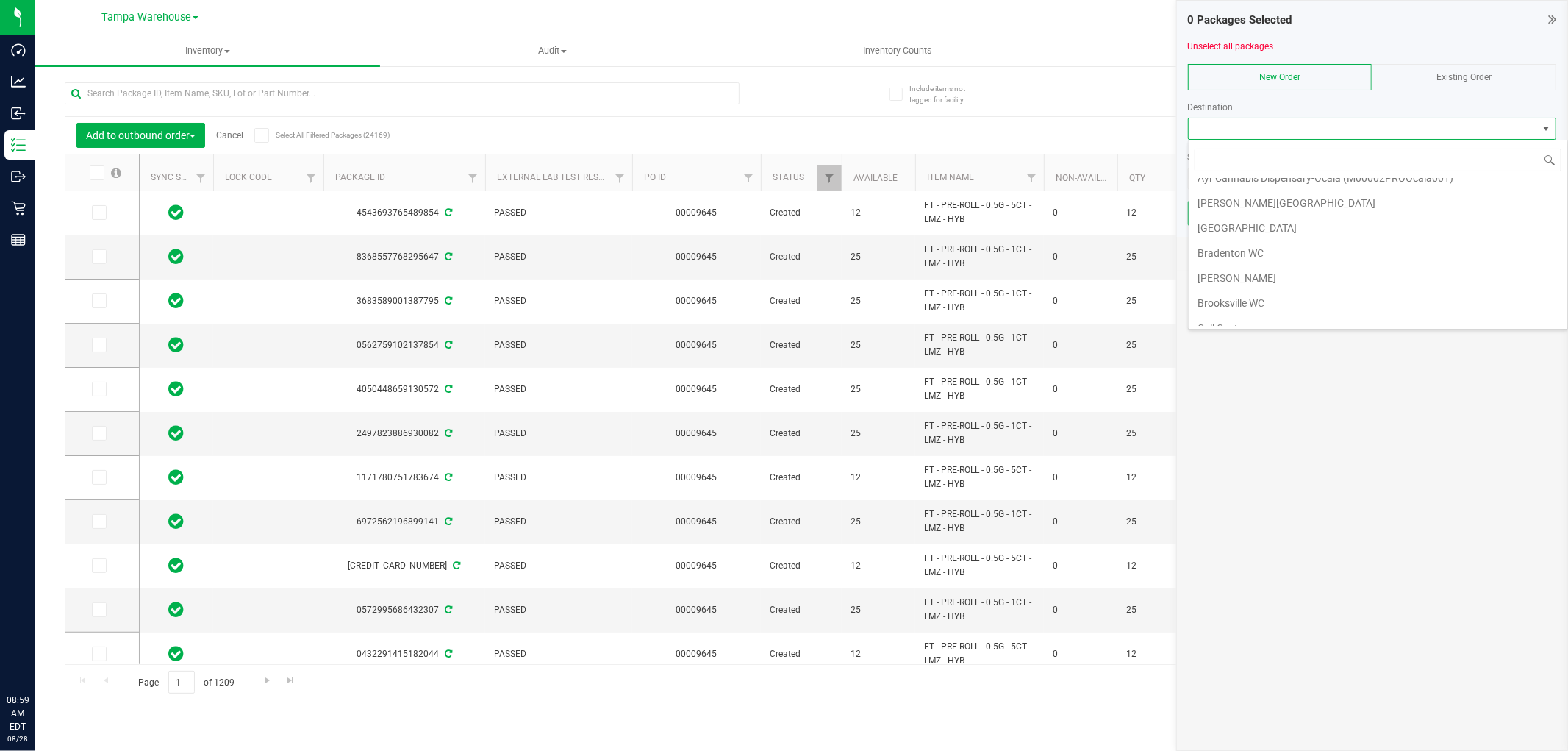
click at [1304, 130] on span at bounding box center [1362, 129] width 349 height 21
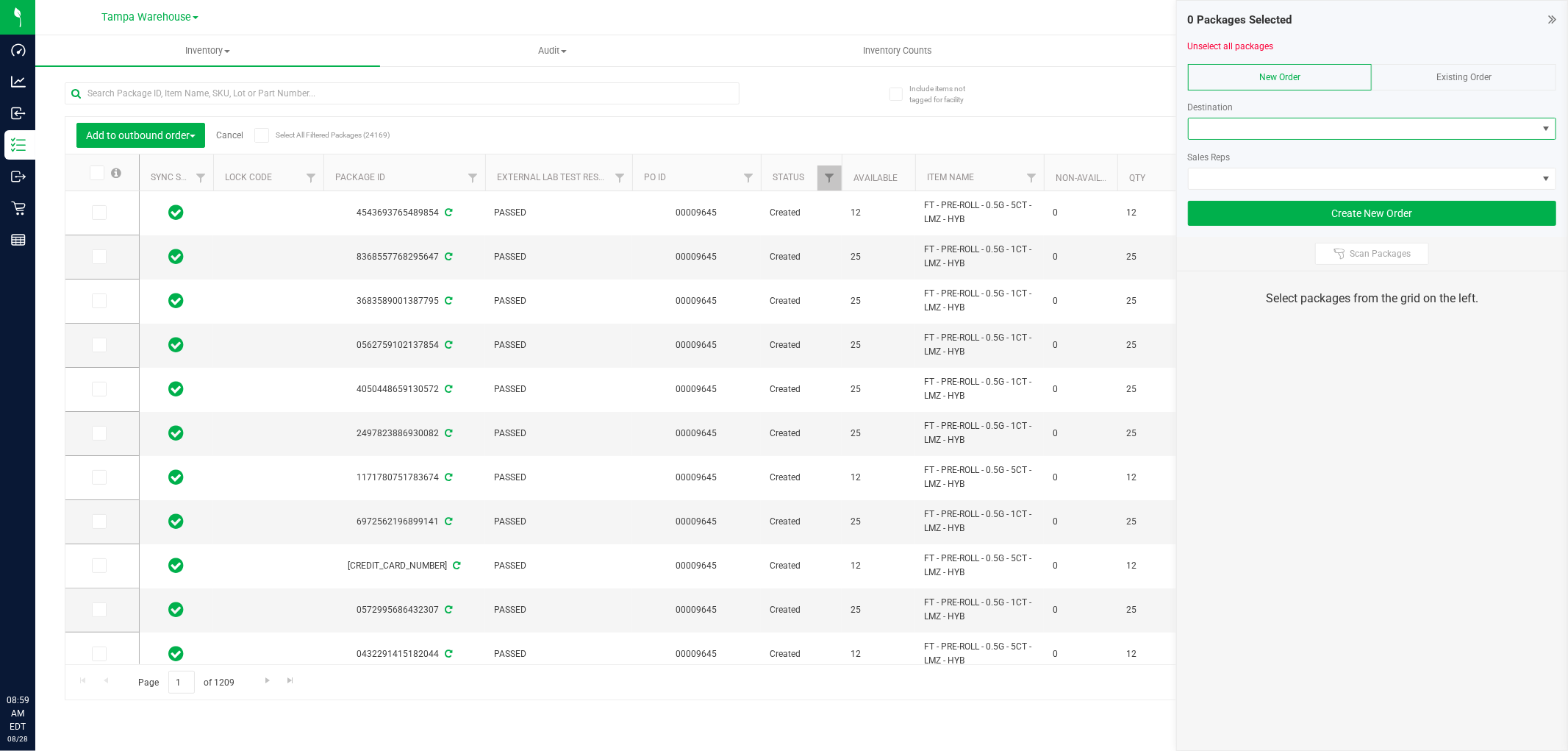
click at [1304, 130] on span at bounding box center [1362, 129] width 349 height 21
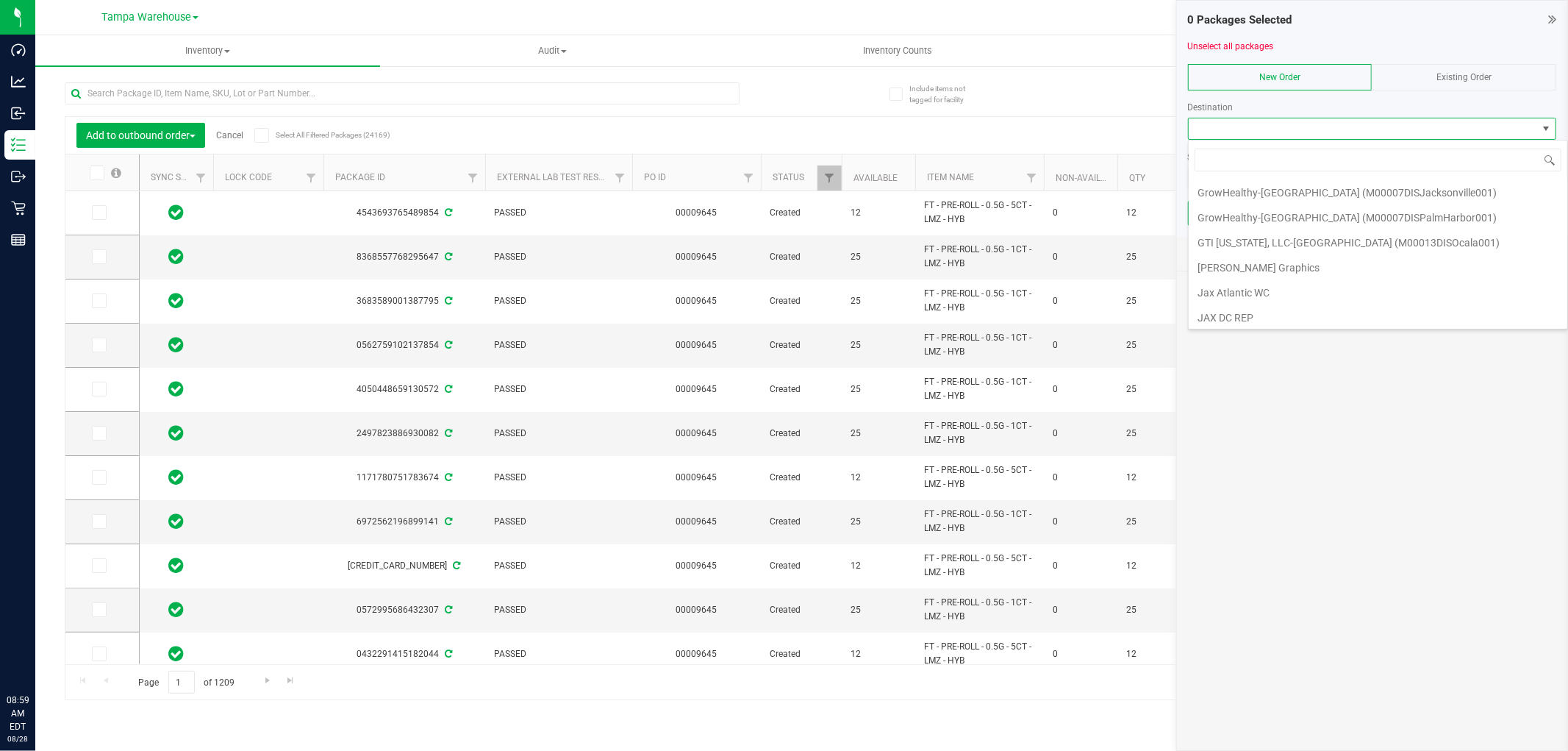
scroll to position [1389, 0]
click at [1266, 307] on li "JAX DC REP" at bounding box center [1377, 319] width 379 height 25
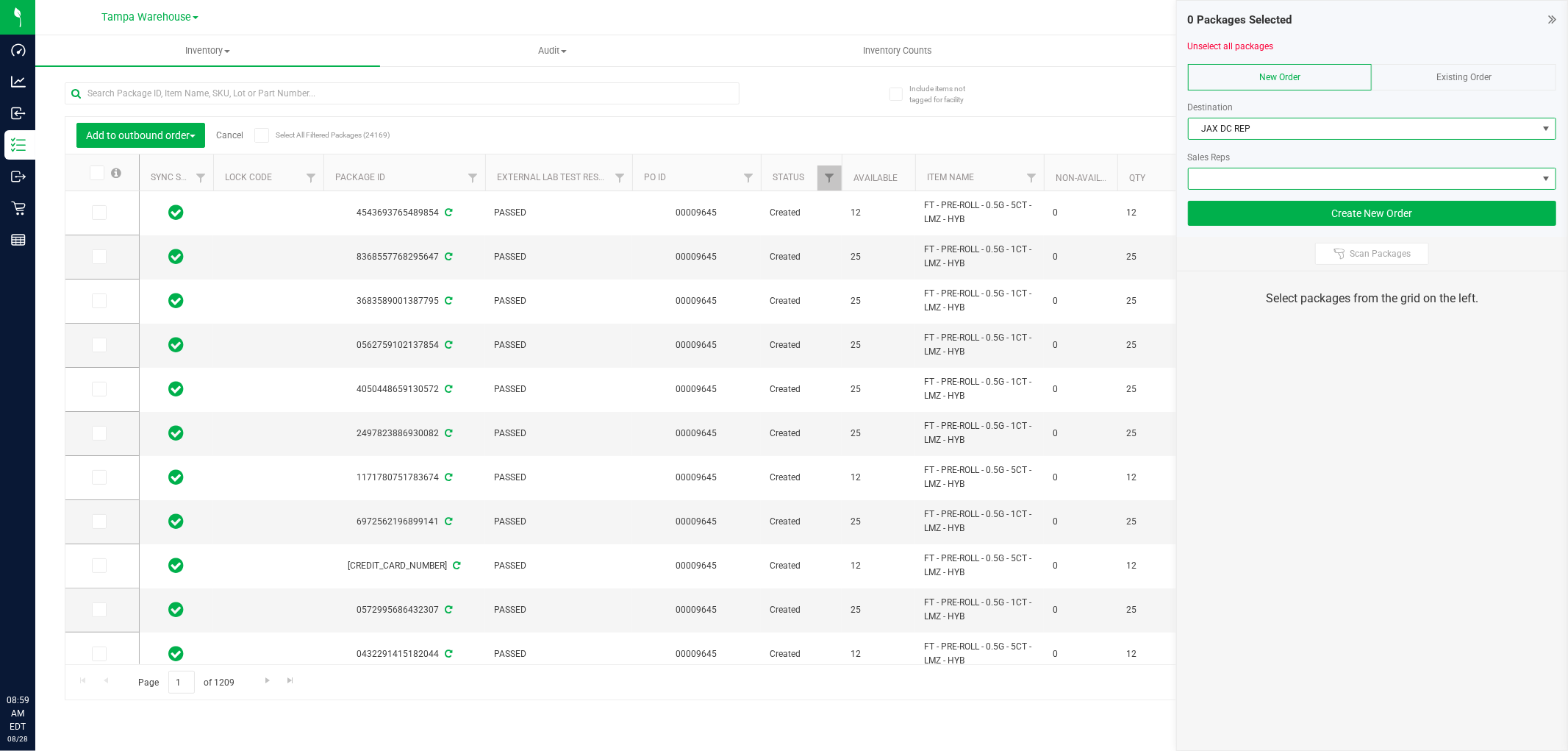
click at [1291, 180] on span at bounding box center [1362, 178] width 349 height 21
click at [1336, 176] on span at bounding box center [1362, 178] width 349 height 21
click at [1548, 171] on span at bounding box center [1546, 178] width 18 height 21
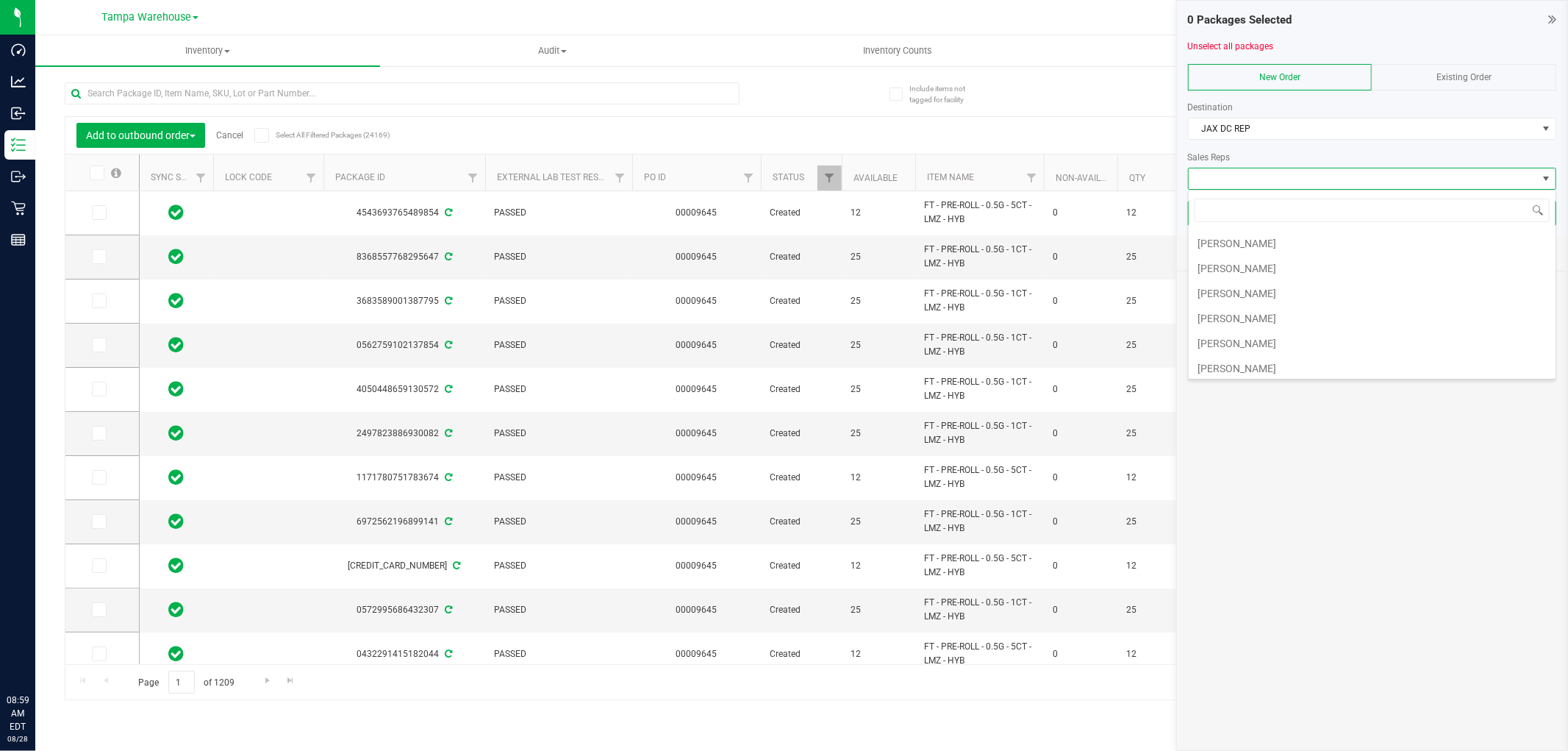
scroll to position [381, 0]
click at [1295, 312] on li "Christopher Soriano" at bounding box center [1372, 314] width 367 height 25
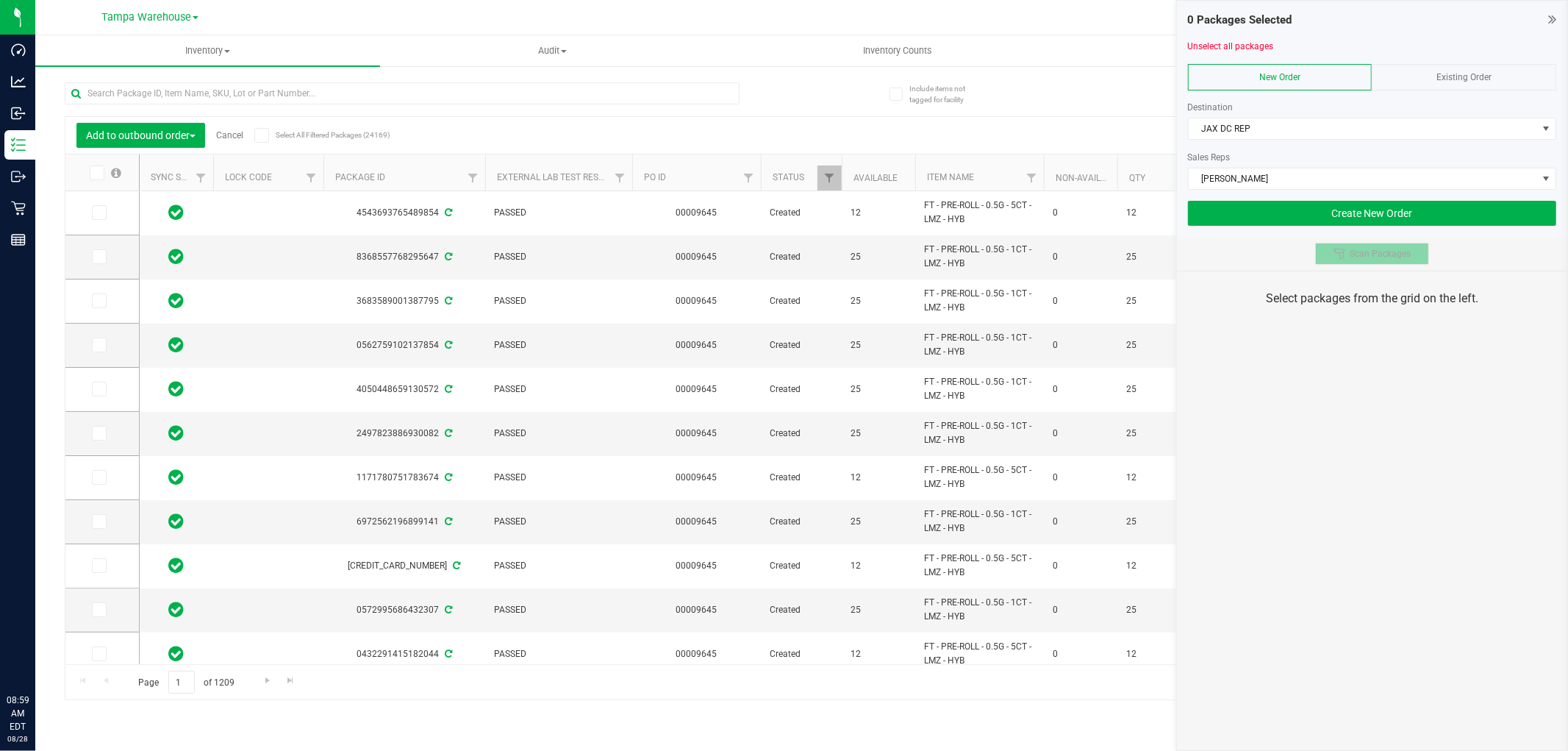
click at [1363, 258] on span "Scan Packages" at bounding box center [1380, 253] width 61 height 12
click at [1372, 251] on span "Scan Packages" at bounding box center [1380, 253] width 61 height 12
click at [1362, 252] on span "Scan Packages" at bounding box center [1380, 253] width 61 height 12
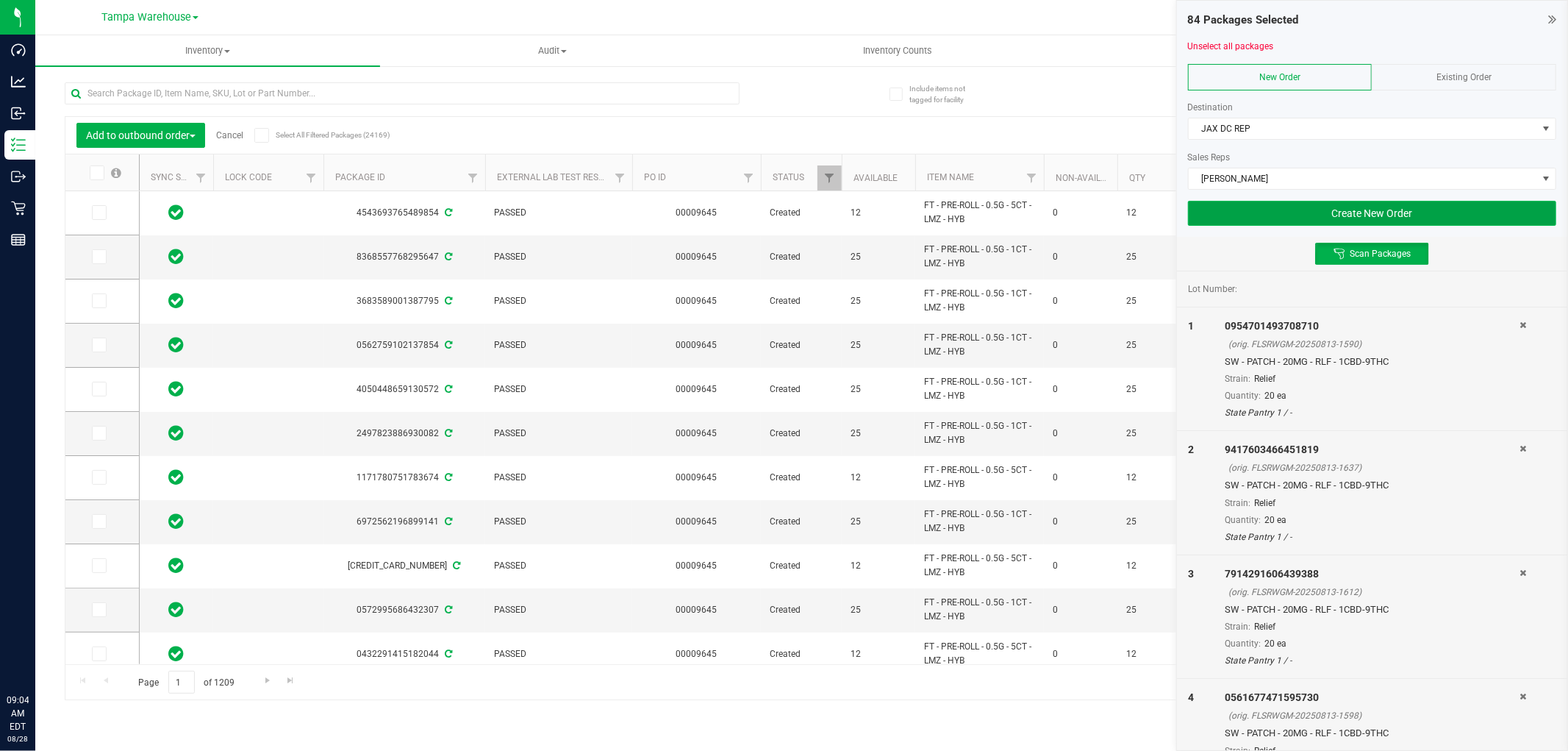
click at [1336, 213] on button "Create New Order" at bounding box center [1372, 213] width 369 height 25
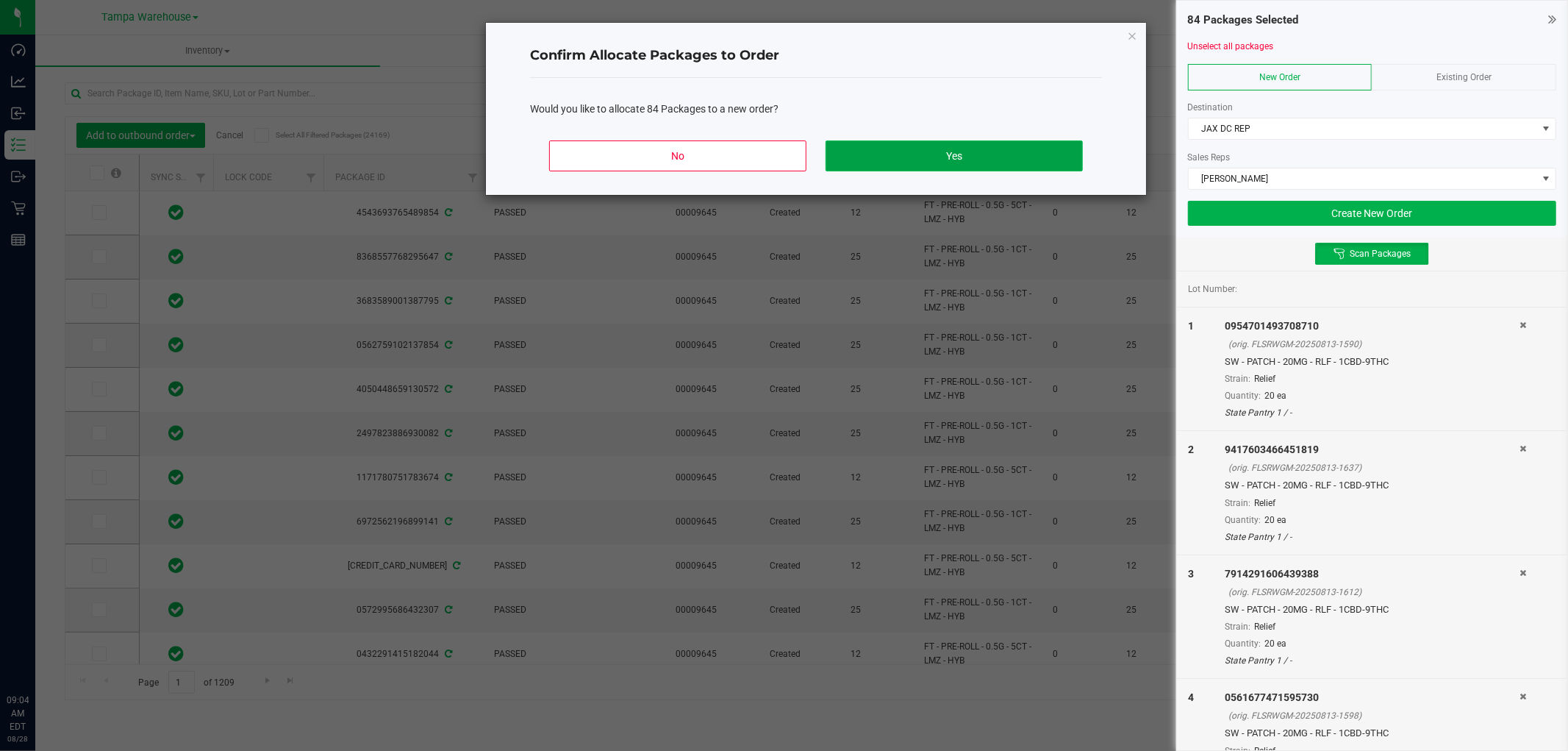
click at [1021, 155] on button "Yes" at bounding box center [955, 156] width 257 height 31
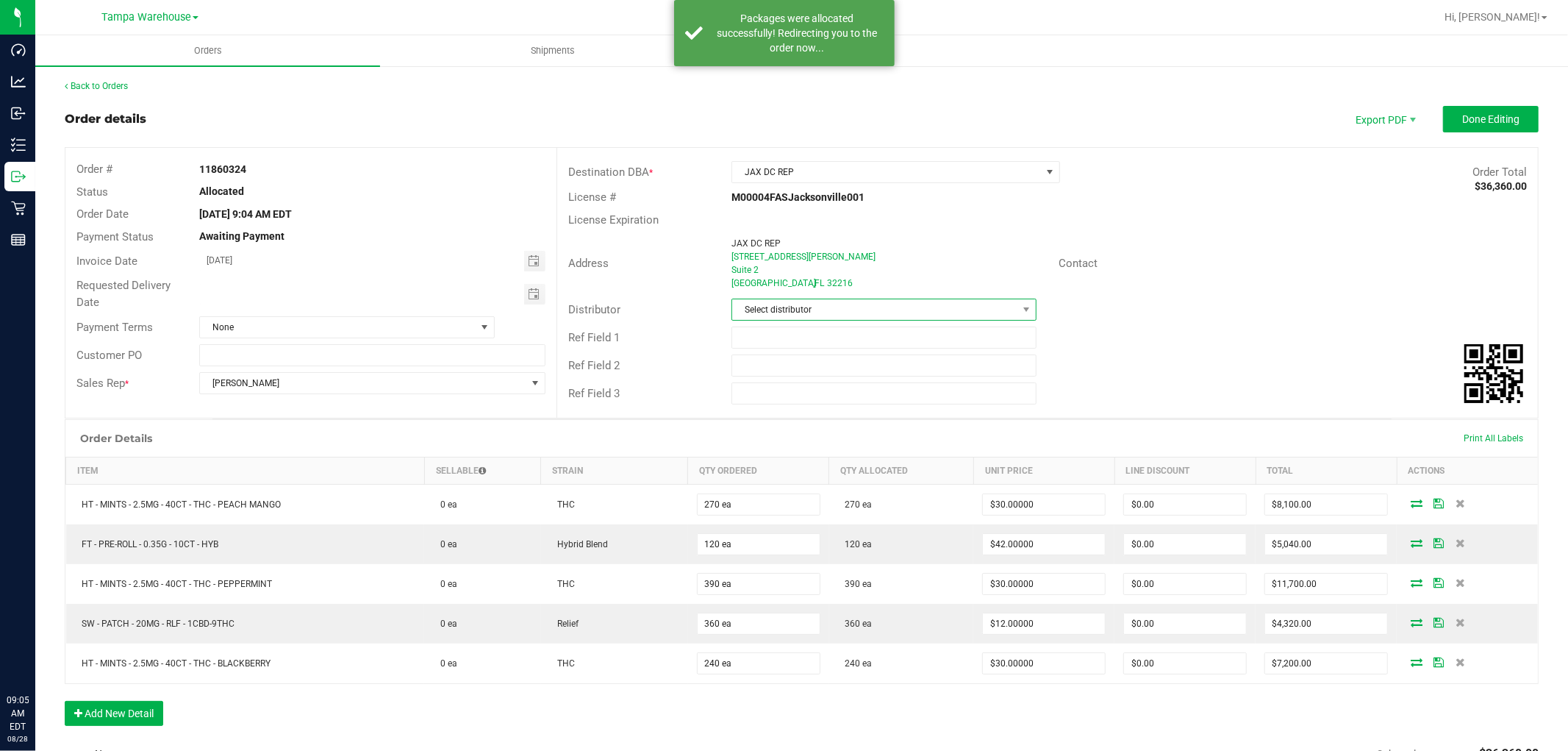
click at [894, 303] on span "Select distributor" at bounding box center [874, 309] width 285 height 21
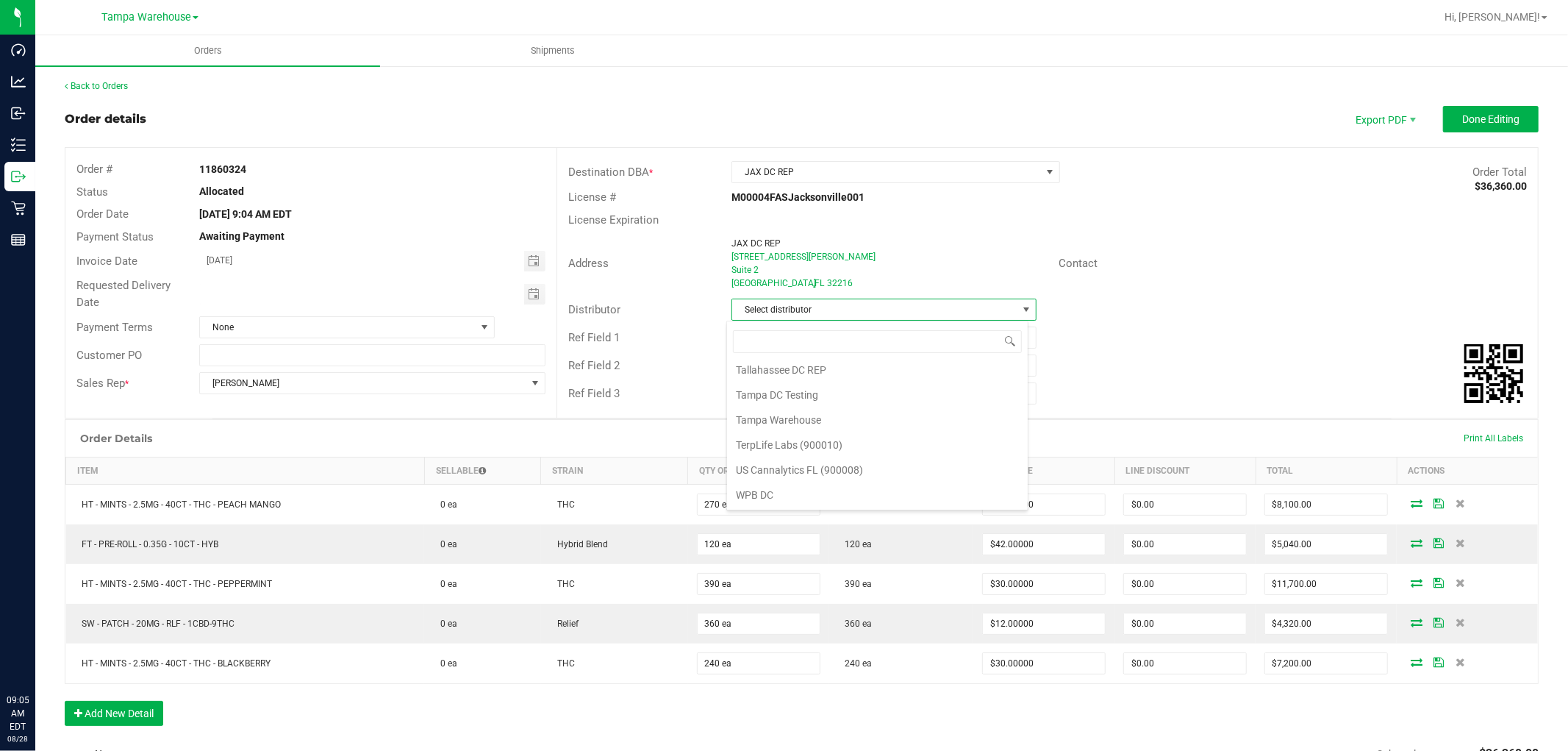
scroll to position [708, 0]
click at [812, 420] on li "Tampa Warehouse" at bounding box center [878, 420] width 301 height 25
click at [800, 340] on input "text" at bounding box center [883, 338] width 305 height 22
type input "JAX DC PG.11"
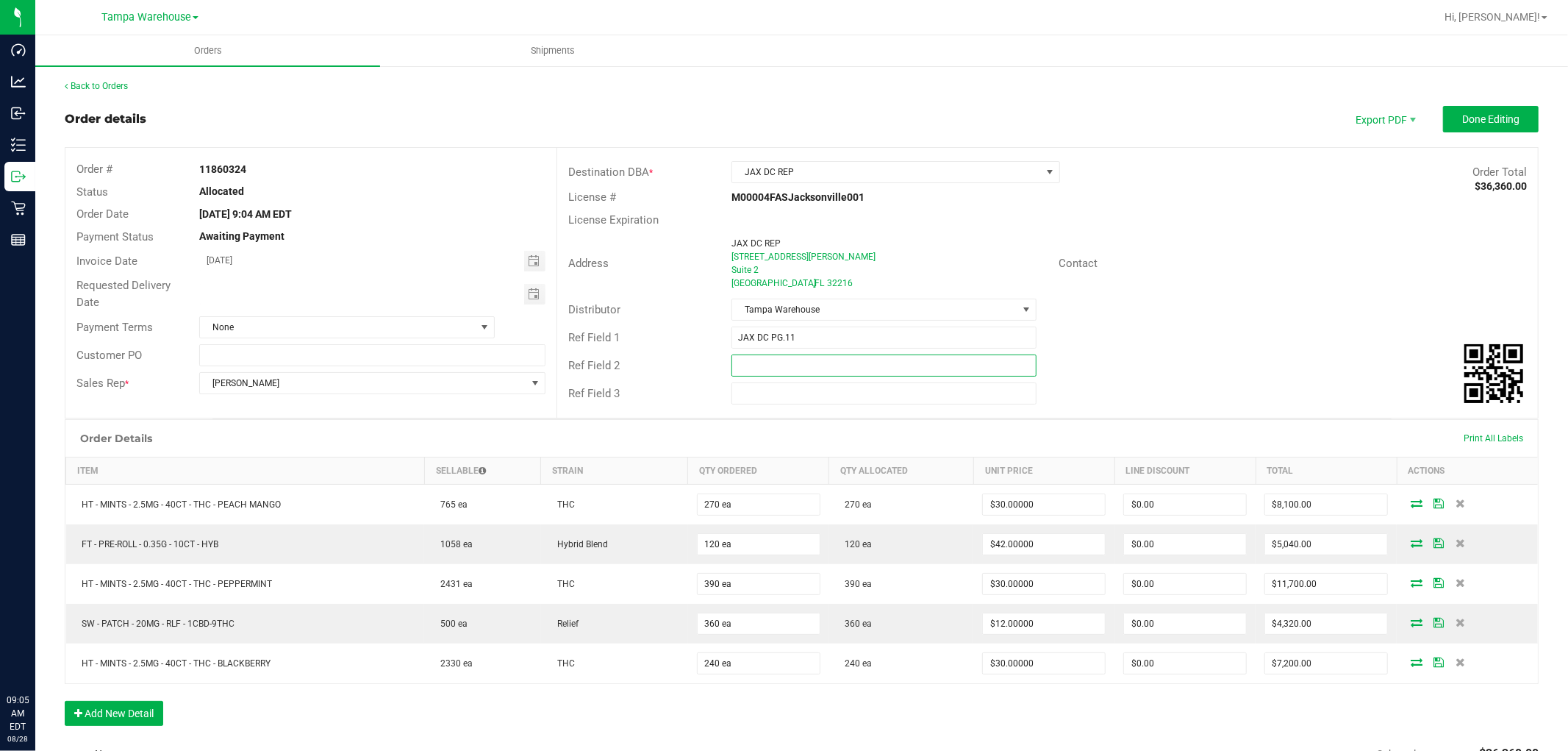
click at [784, 371] on input "text" at bounding box center [883, 365] width 305 height 22
click at [528, 294] on span "Toggle calendar" at bounding box center [534, 294] width 12 height 12
type input "CANNABIS"
click at [376, 453] on span "29" at bounding box center [373, 460] width 22 height 23
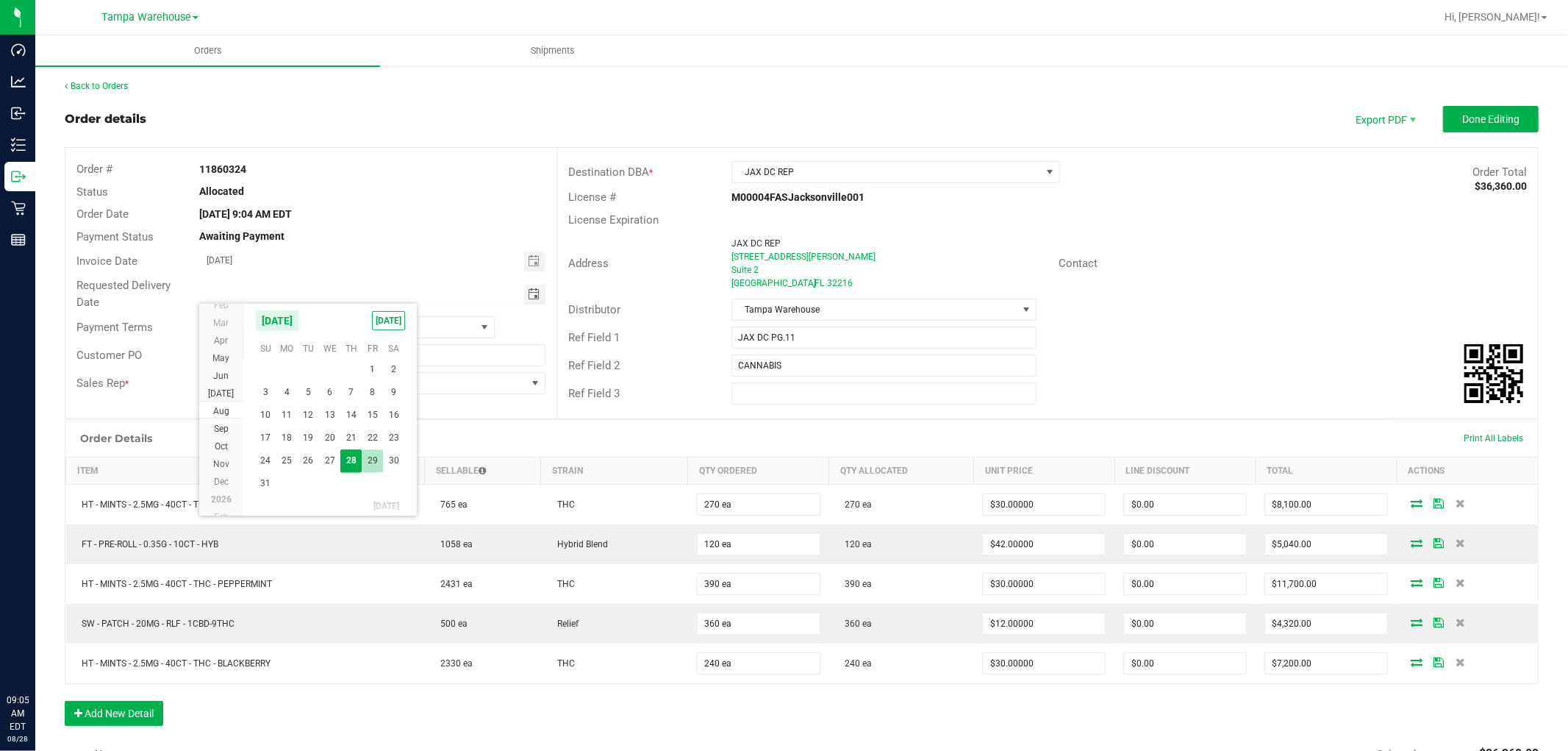
type input "08/29/2025"
click at [1462, 124] on span "Done Editing" at bounding box center [1490, 119] width 58 height 12
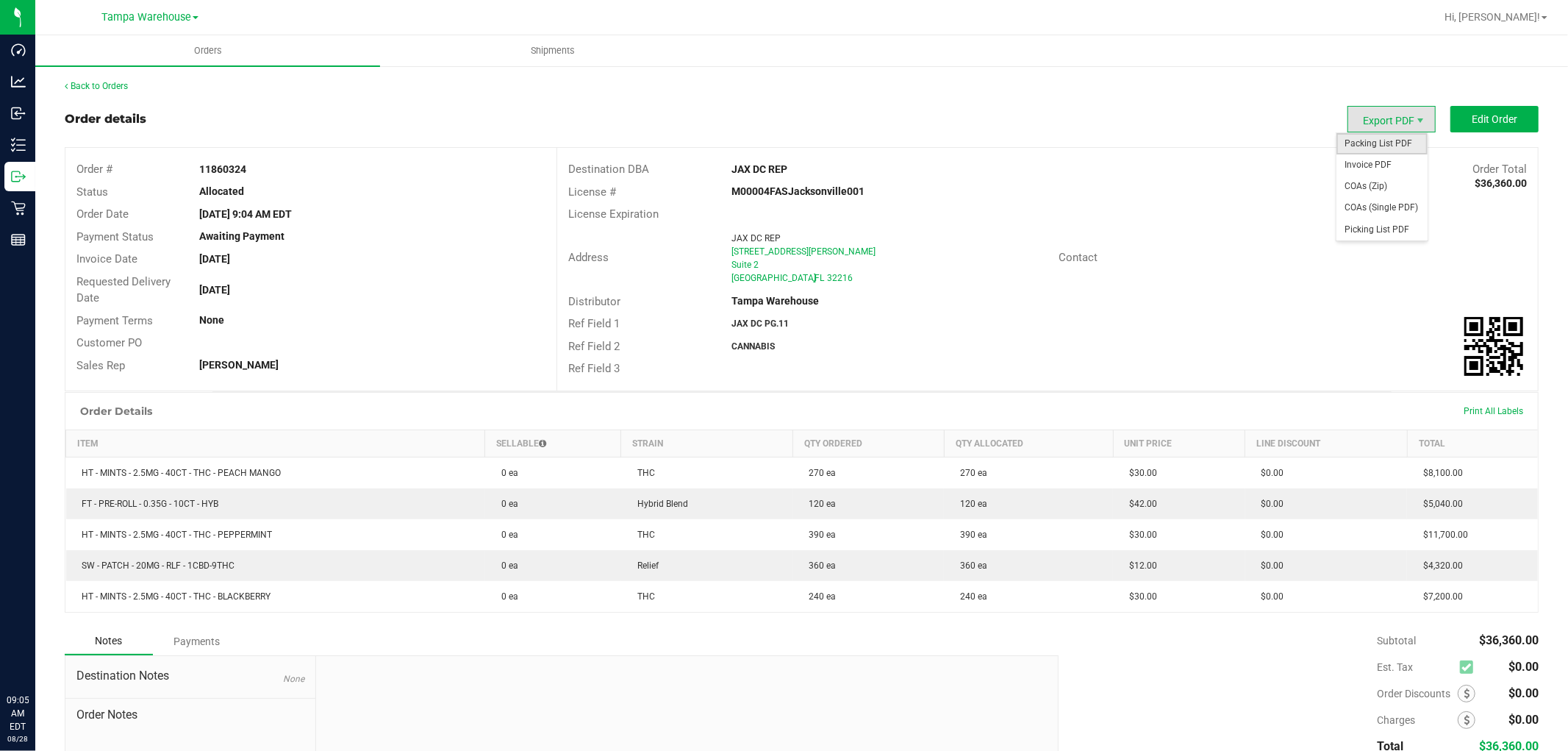
click at [1380, 137] on span "Packing List PDF" at bounding box center [1382, 144] width 91 height 22
